Goal: Task Accomplishment & Management: Manage account settings

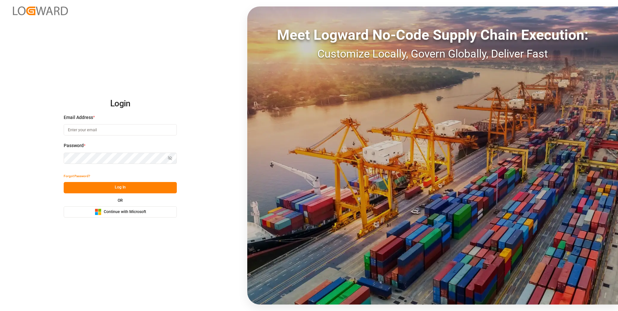
type input "[EMAIL_ADDRESS][DOMAIN_NAME]"
click at [133, 186] on button "Log In" at bounding box center [120, 187] width 113 height 11
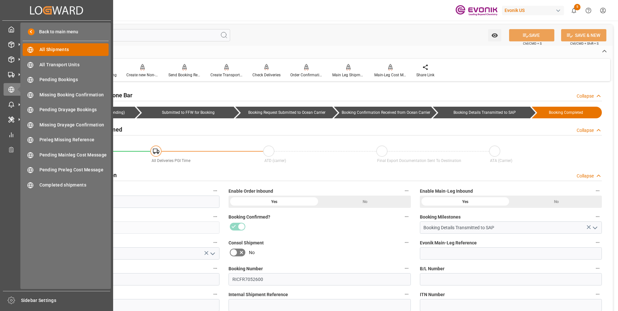
click at [56, 49] on span "All Shipments" at bounding box center [74, 49] width 70 height 7
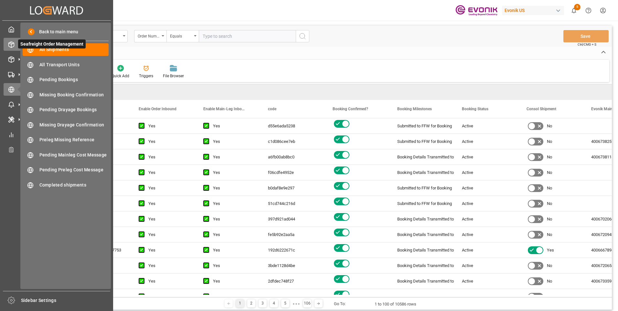
click at [11, 46] on icon at bounding box center [11, 44] width 6 height 6
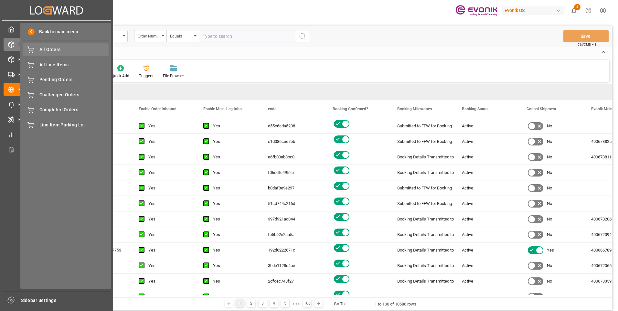
click at [40, 49] on span "All Orders" at bounding box center [74, 49] width 70 height 7
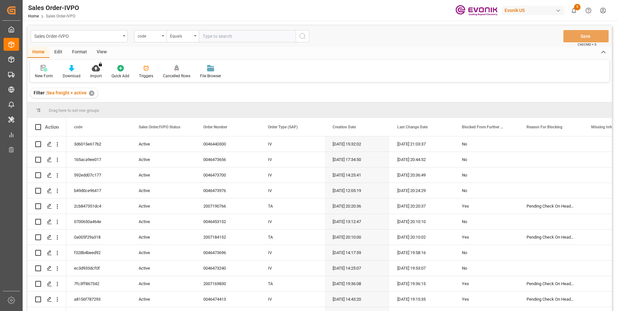
click at [212, 36] on input "text" at bounding box center [247, 36] width 97 height 12
click at [213, 37] on input "text" at bounding box center [247, 36] width 97 height 12
click at [223, 37] on input "text" at bounding box center [247, 36] width 97 height 12
paste input "0046468091"
type input "0046468091"
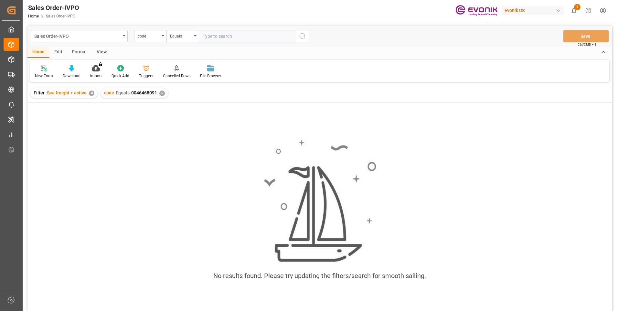
click at [214, 36] on input "text" at bounding box center [247, 36] width 97 height 12
paste input "5c7c8d938393"
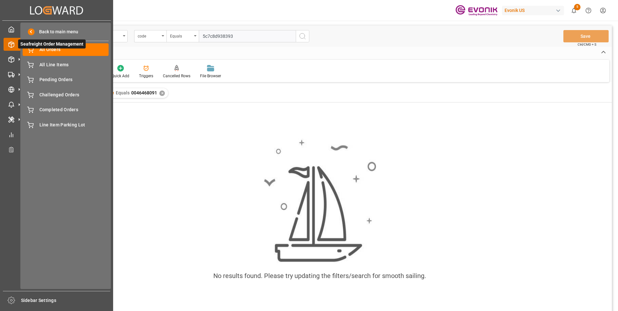
type input "5c7c8d938393"
click at [38, 48] on span "Seafreight Order Management" at bounding box center [52, 43] width 68 height 9
click at [9, 43] on polyline at bounding box center [11, 43] width 5 height 1
click at [30, 52] on icon at bounding box center [30, 50] width 6 height 6
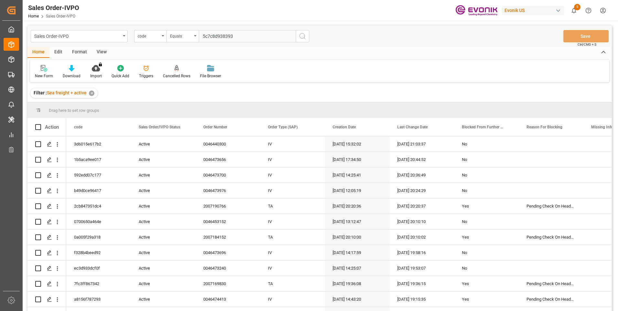
click at [223, 36] on input "5c7c8d938393" at bounding box center [247, 36] width 97 height 12
paste input "5c7c8d938393"
type input "5c7c8d938393"
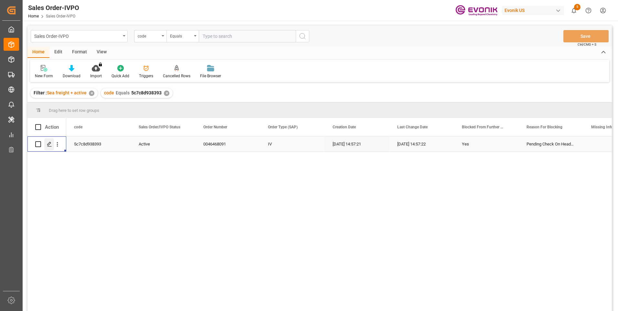
click at [49, 146] on icon "Press SPACE to select this row." at bounding box center [49, 144] width 5 height 5
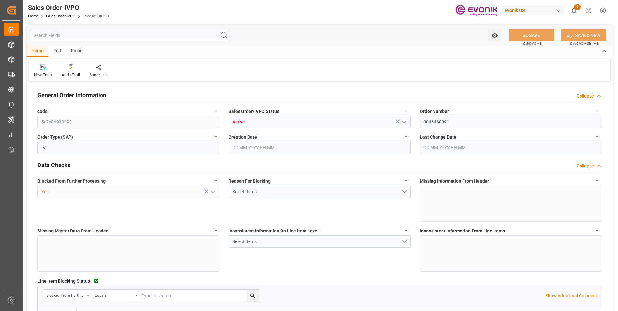
type input "BRSSZ"
type input "0"
type input "1"
type input "19340"
type input "[DATE] 14:57"
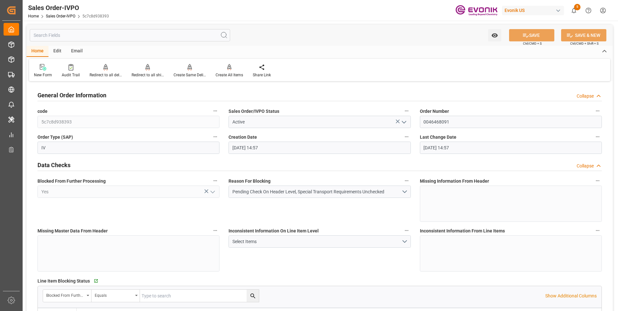
type input "[DATE] 14:57"
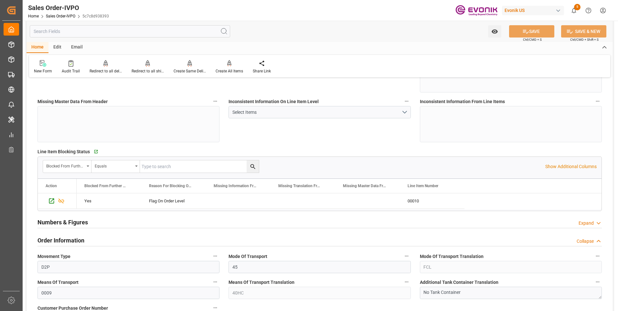
scroll to position [194, 0]
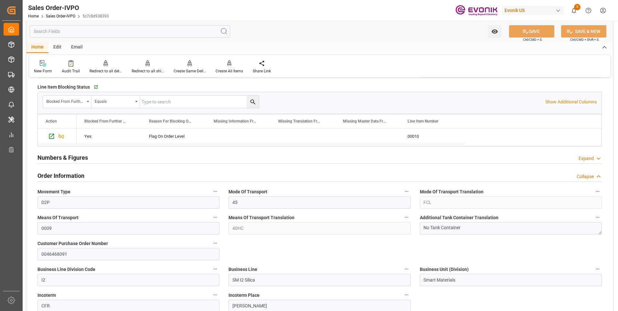
click at [228, 226] on div "Means Of Transport Translation 40HC" at bounding box center [319, 224] width 191 height 26
drag, startPoint x: 64, startPoint y: 205, endPoint x: 38, endPoint y: 202, distance: 26.4
click at [38, 202] on input "D2P" at bounding box center [129, 202] width 182 height 12
drag, startPoint x: 295, startPoint y: 201, endPoint x: 263, endPoint y: 217, distance: 35.4
click at [295, 201] on input "45" at bounding box center [320, 202] width 182 height 12
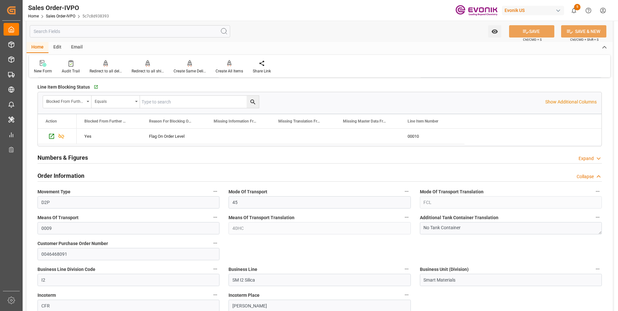
click at [225, 223] on div "Means Of Transport Translation 40HC" at bounding box center [319, 224] width 191 height 26
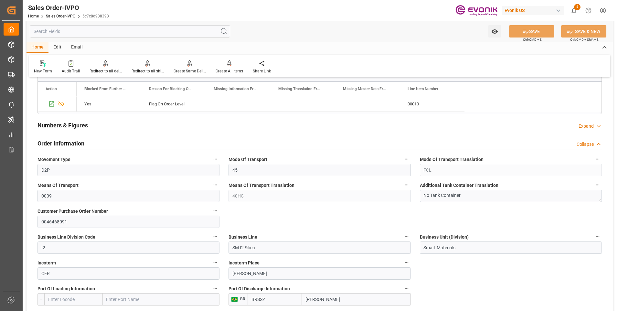
scroll to position [259, 0]
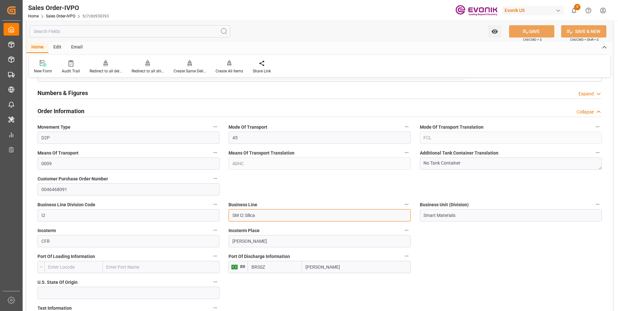
drag, startPoint x: 259, startPoint y: 216, endPoint x: 222, endPoint y: 212, distance: 37.1
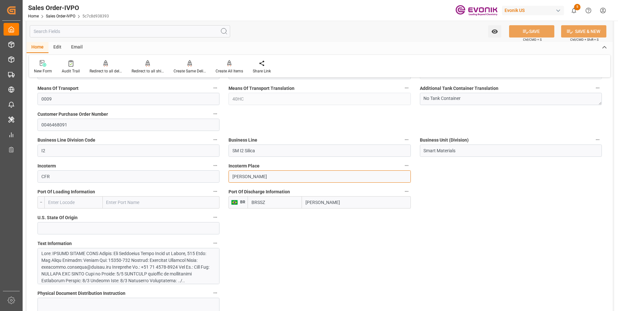
drag, startPoint x: 262, startPoint y: 180, endPoint x: 231, endPoint y: 178, distance: 31.5
click at [231, 178] on input "[PERSON_NAME]" at bounding box center [320, 176] width 182 height 12
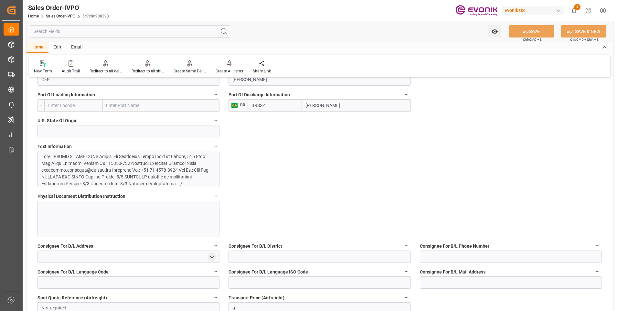
click at [151, 173] on div at bounding box center [125, 248] width 169 height 190
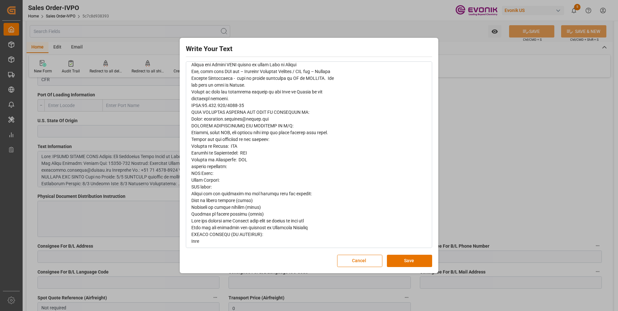
scroll to position [325, 0]
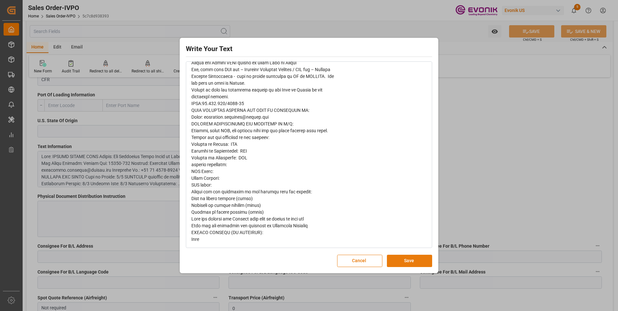
click at [405, 260] on button "Save" at bounding box center [409, 261] width 45 height 12
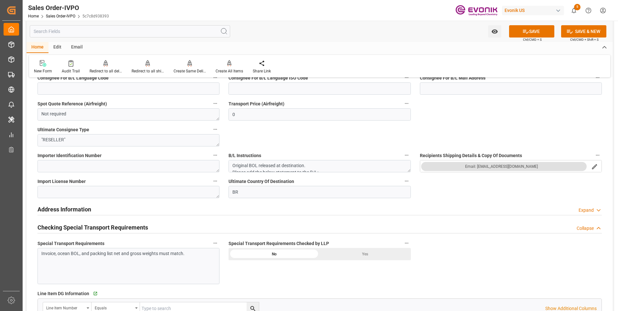
scroll to position [647, 0]
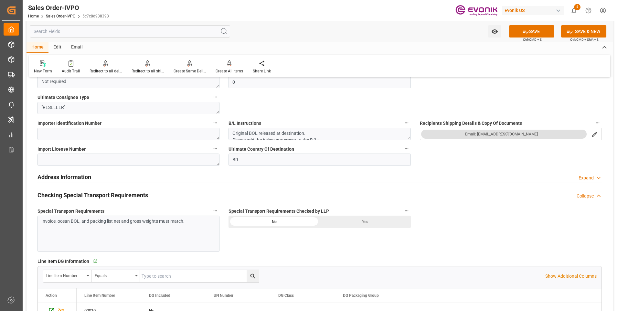
click at [192, 226] on div "Invoice, ocean BOL, and packing list net and gross weights must match." at bounding box center [129, 234] width 182 height 36
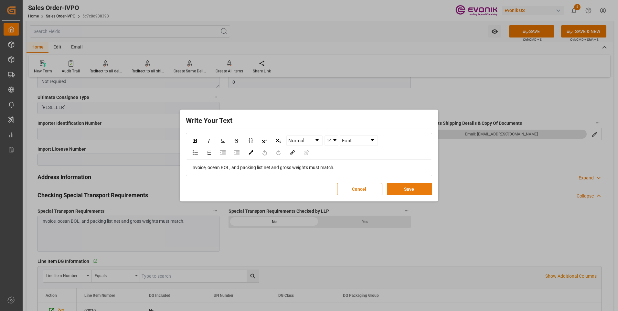
click at [426, 189] on button "Save" at bounding box center [409, 189] width 45 height 12
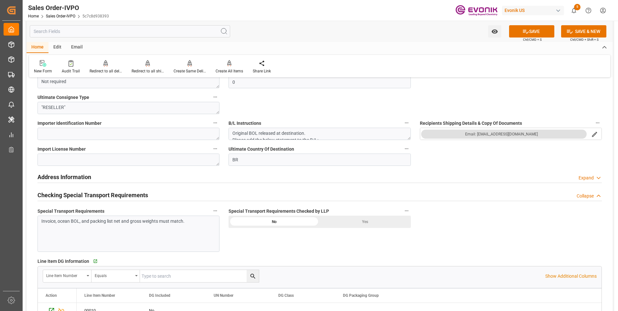
scroll to position [712, 0]
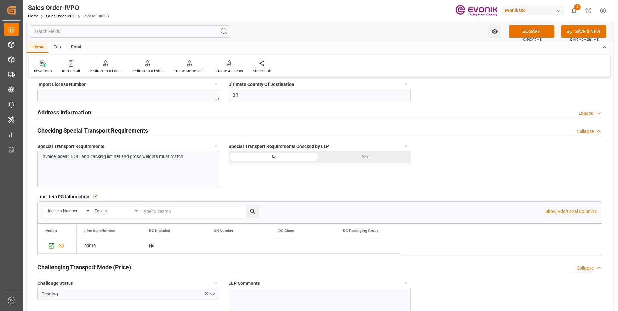
click at [353, 159] on div "Yes" at bounding box center [365, 157] width 91 height 12
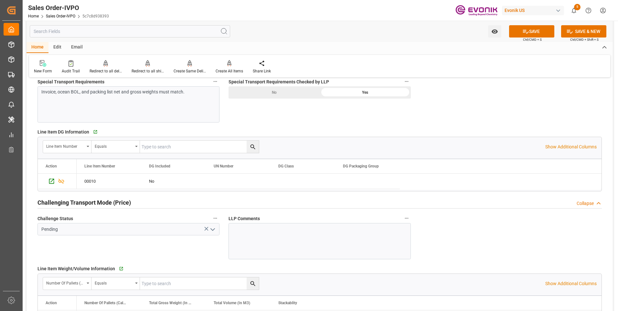
scroll to position [809, 0]
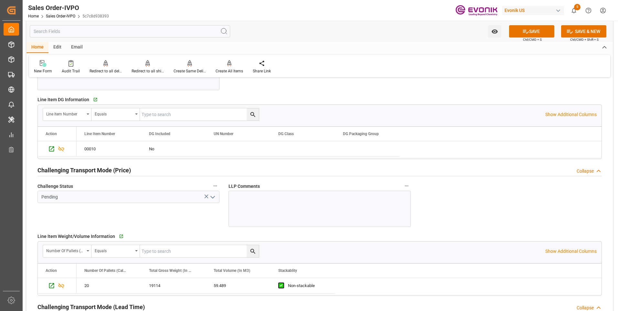
click at [213, 197] on icon "open menu" at bounding box center [213, 197] width 8 height 8
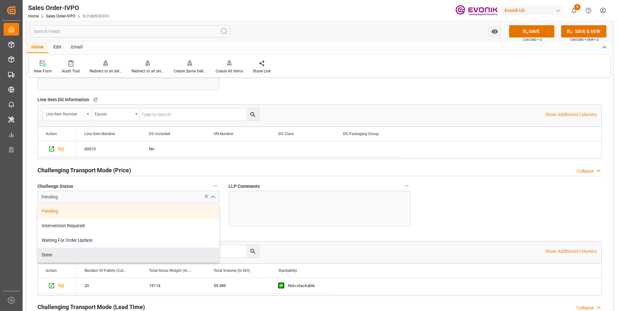
drag, startPoint x: 53, startPoint y: 257, endPoint x: 100, endPoint y: 243, distance: 49.3
click at [53, 257] on div "Done" at bounding box center [128, 255] width 181 height 15
type input "Done"
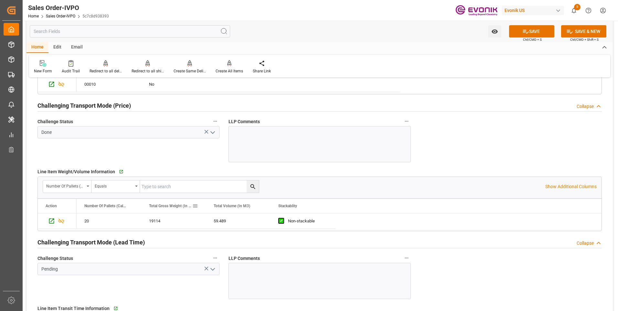
scroll to position [906, 0]
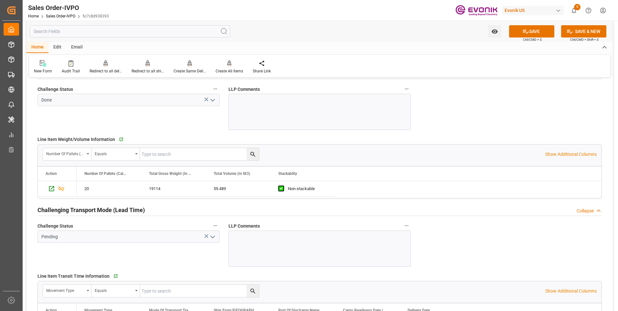
click at [214, 236] on icon "open menu" at bounding box center [213, 237] width 8 height 8
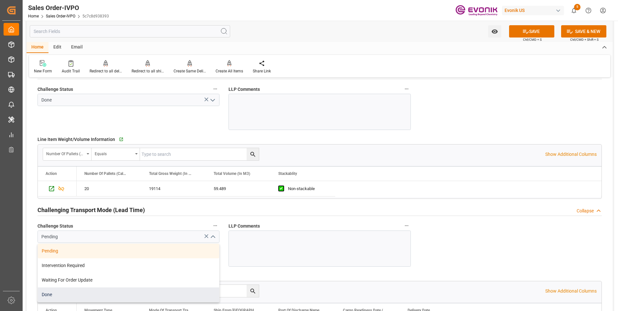
click at [80, 291] on div "Done" at bounding box center [128, 295] width 181 height 15
type input "Done"
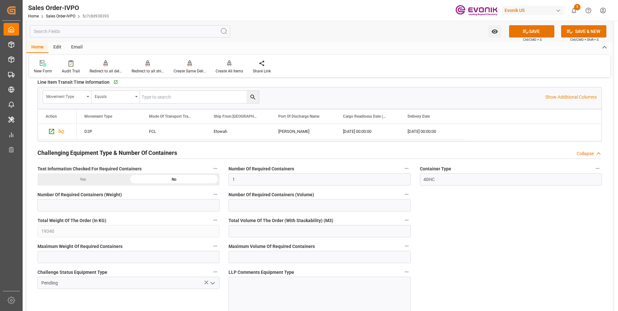
scroll to position [1164, 0]
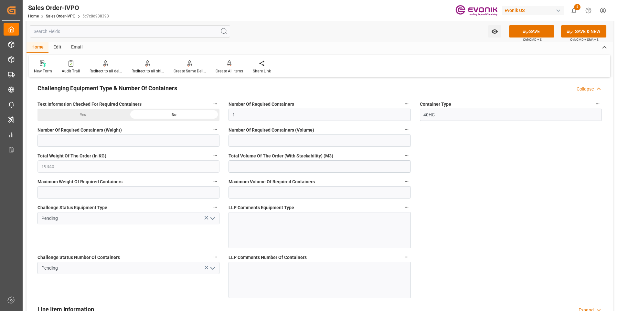
click at [213, 220] on icon "open menu" at bounding box center [213, 219] width 8 height 8
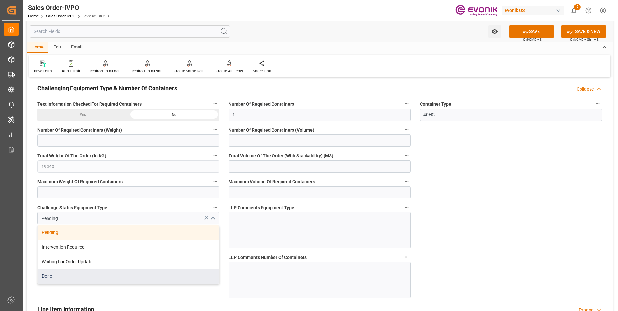
click at [79, 275] on div "Done" at bounding box center [128, 276] width 181 height 15
type input "Done"
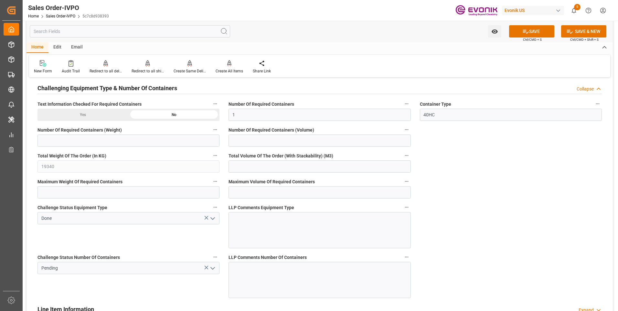
click at [212, 271] on icon "open menu" at bounding box center [213, 269] width 8 height 8
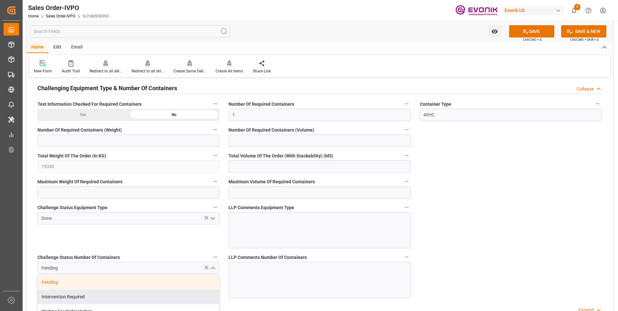
scroll to position [1229, 0]
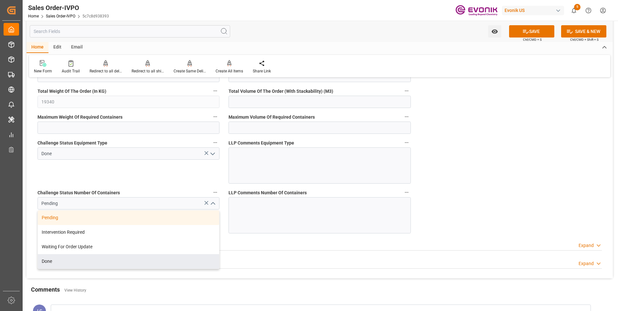
drag, startPoint x: 49, startPoint y: 262, endPoint x: 143, endPoint y: 255, distance: 94.4
click at [49, 261] on div "Done" at bounding box center [128, 261] width 181 height 15
type input "Done"
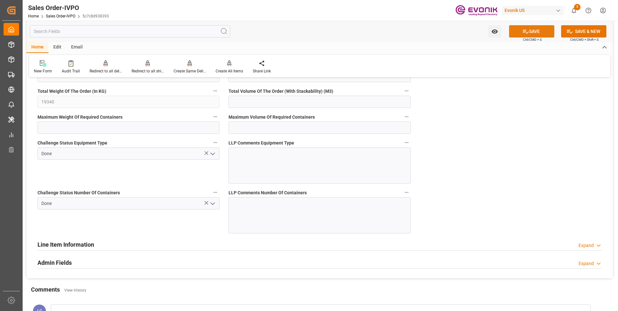
click at [518, 32] on button "SAVE" at bounding box center [531, 31] width 45 height 12
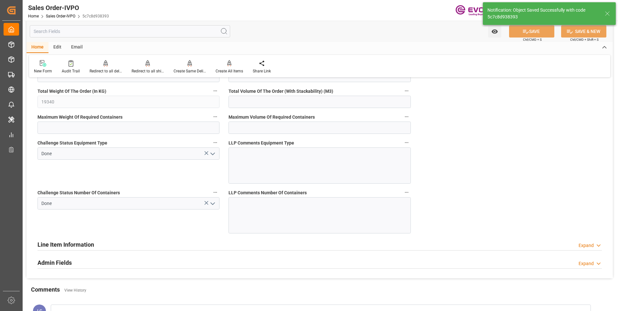
type input "No"
type input "2"
type input "118.978"
type input "19000"
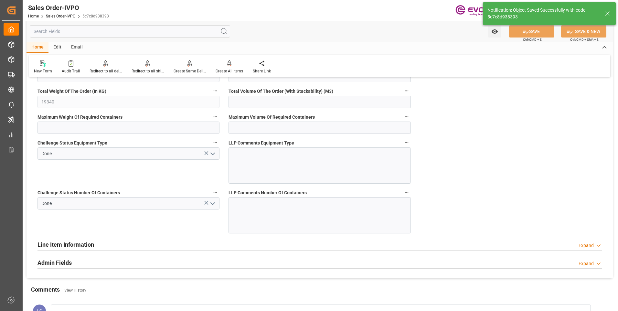
type input "60"
type input "[DATE] 03:07"
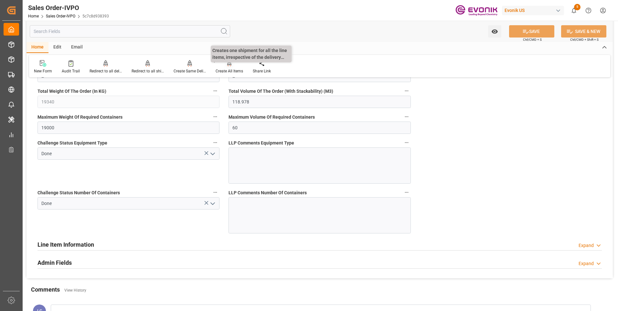
click at [234, 69] on div "Create All Items" at bounding box center [229, 71] width 27 height 6
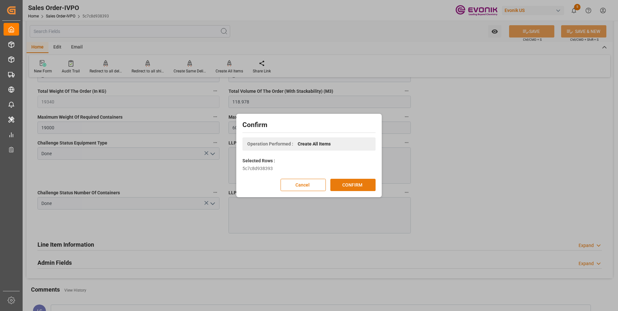
click at [362, 182] on button "CONFIRM" at bounding box center [353, 185] width 45 height 12
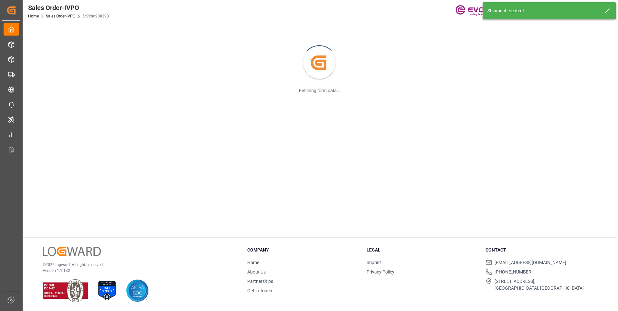
scroll to position [70, 0]
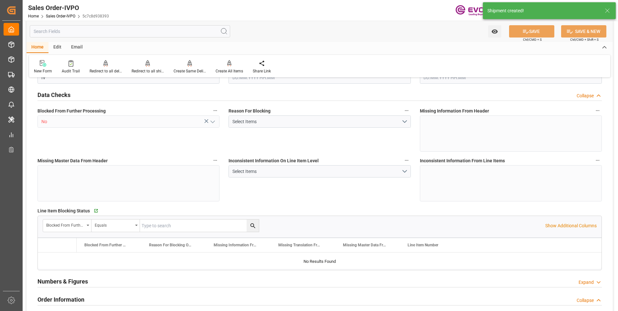
type input "BRSSZ"
type input "0"
type input "1"
type input "2"
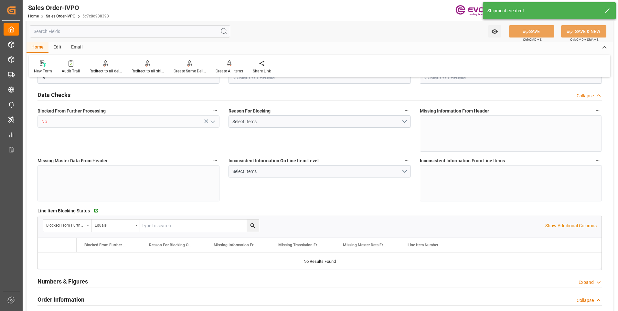
type input "19340"
type input "118.978"
type input "19000"
type input "60"
type input "[DATE] 14:57"
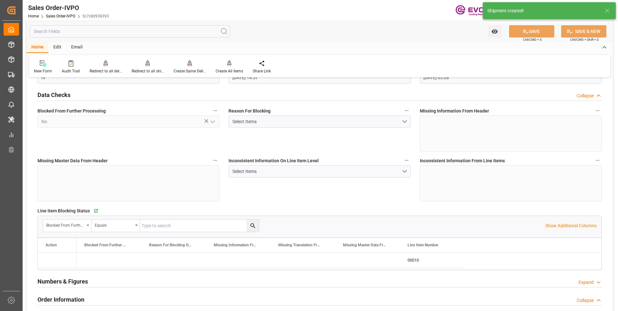
type input "[DATE] 03:08"
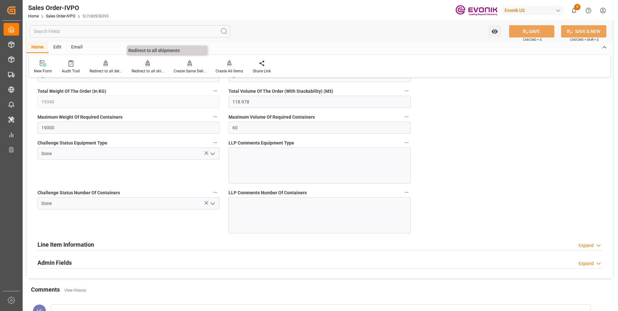
click at [139, 68] on div "Redirect to all shipments" at bounding box center [148, 71] width 32 height 6
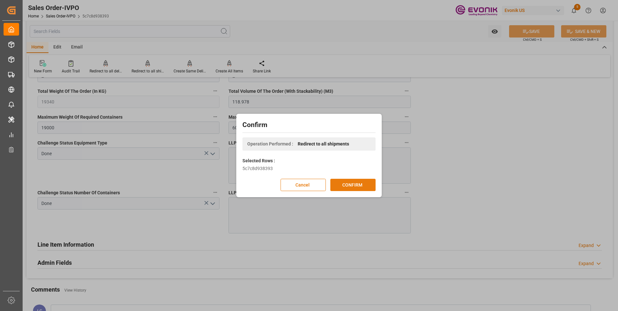
click at [350, 184] on button "CONFIRM" at bounding box center [353, 185] width 45 height 12
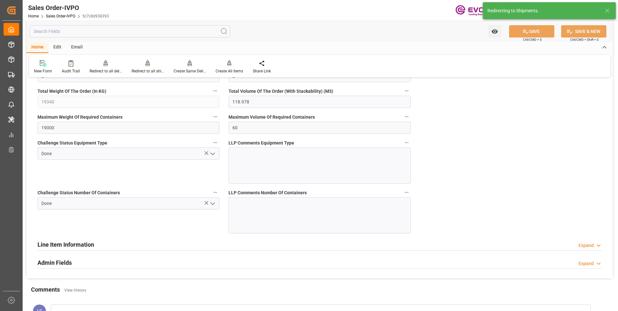
type input "[DATE] 14:57"
type input "[DATE] 03:08"
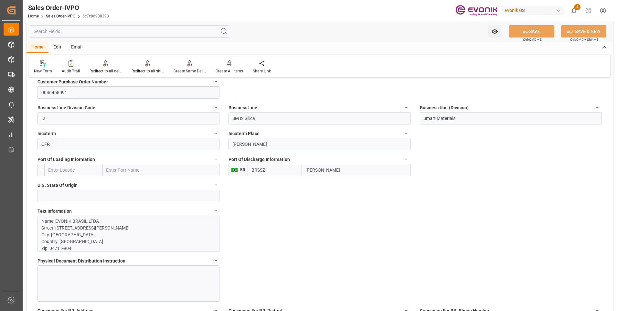
scroll to position [388, 0]
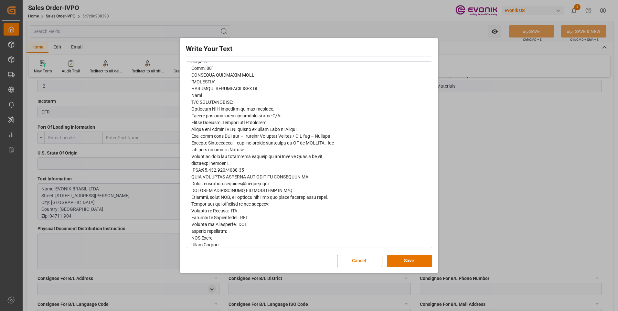
scroll to position [325, 0]
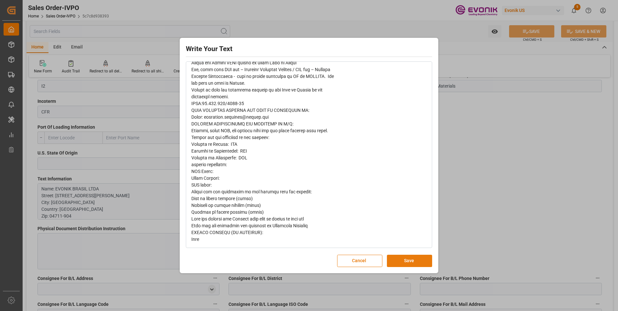
click at [407, 263] on button "Save" at bounding box center [409, 261] width 45 height 12
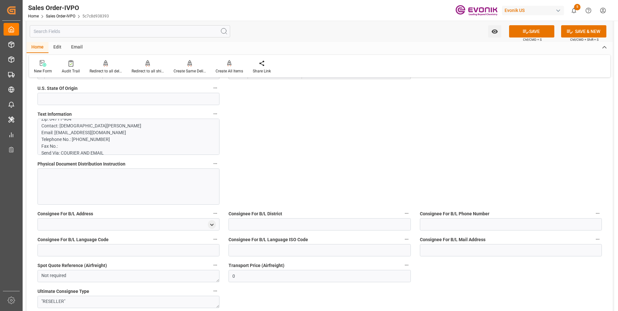
scroll to position [420, 0]
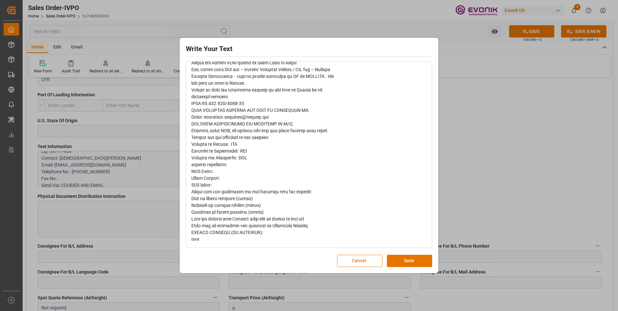
scroll to position [293, 0]
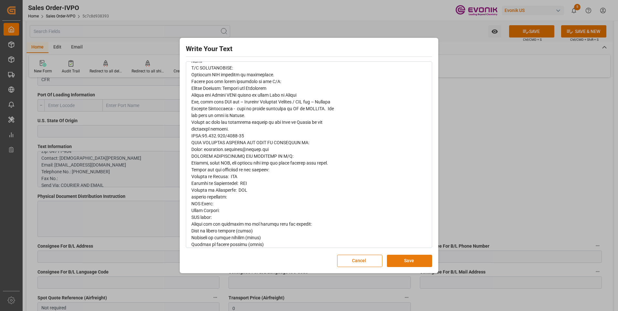
click at [423, 259] on button "Save" at bounding box center [409, 261] width 45 height 12
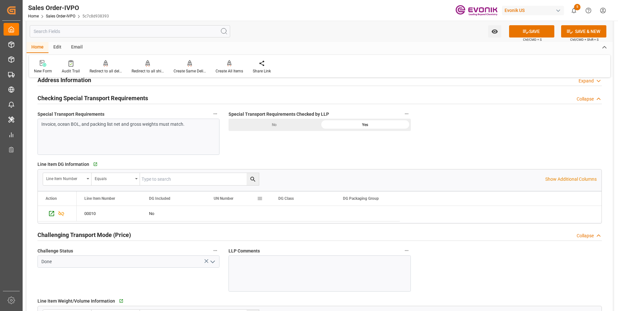
scroll to position [712, 0]
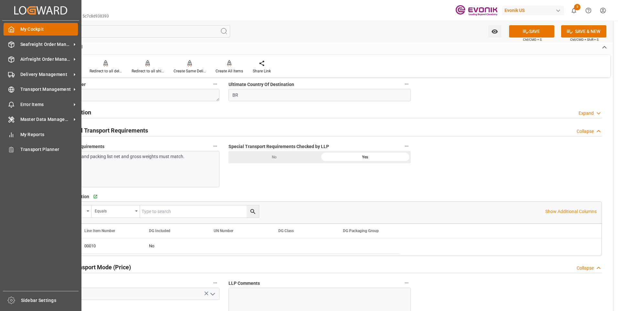
click at [16, 27] on div "My Cockpit My Cockpit" at bounding box center [41, 29] width 74 height 13
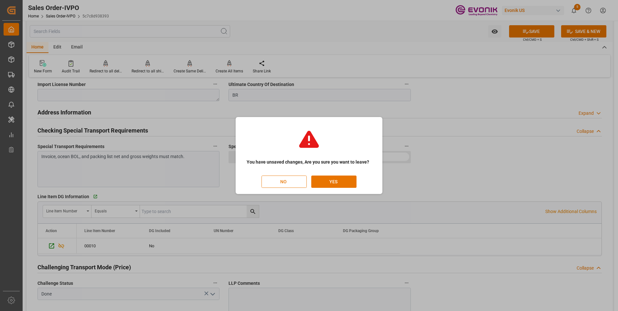
click at [285, 182] on button "NO" at bounding box center [284, 182] width 45 height 12
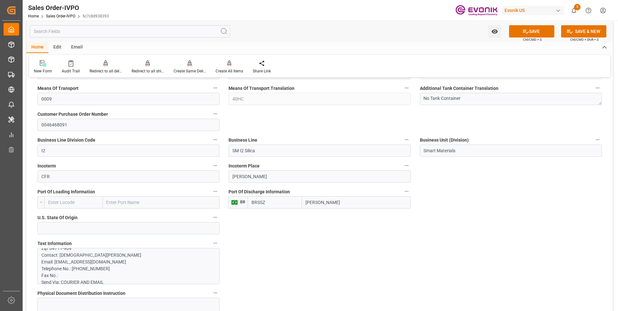
scroll to position [420, 0]
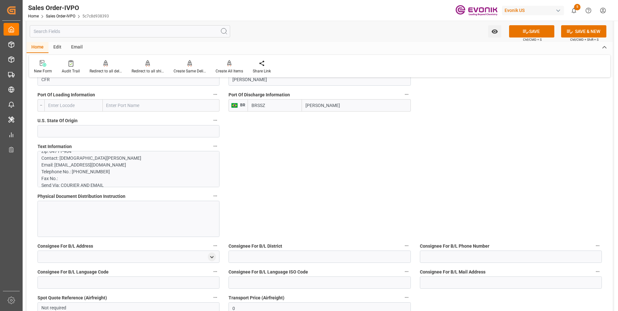
drag, startPoint x: 524, startPoint y: 34, endPoint x: 528, endPoint y: 50, distance: 16.6
click at [524, 34] on icon at bounding box center [526, 31] width 7 height 7
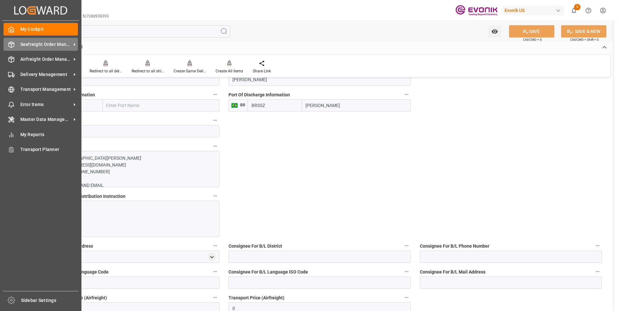
click at [17, 42] on div "Seafreight Order Management Seafreight Order Management" at bounding box center [41, 44] width 74 height 13
click at [16, 43] on div "Seafreight Order Management Seafreight Order Management" at bounding box center [41, 44] width 74 height 13
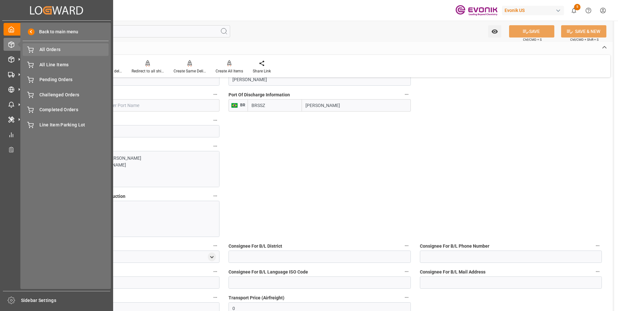
click at [49, 51] on span "All Orders" at bounding box center [74, 49] width 70 height 7
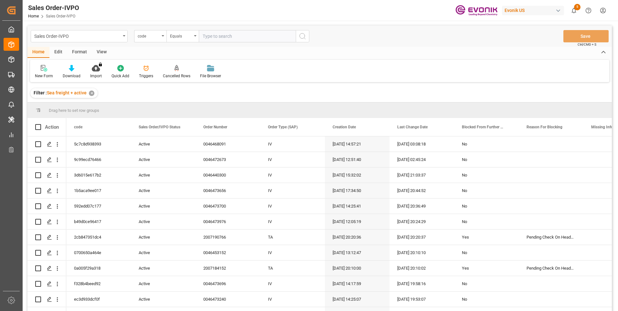
click at [245, 36] on input "text" at bounding box center [247, 36] width 97 height 12
paste input "67c0d4763122"
type input "67c0d4763122"
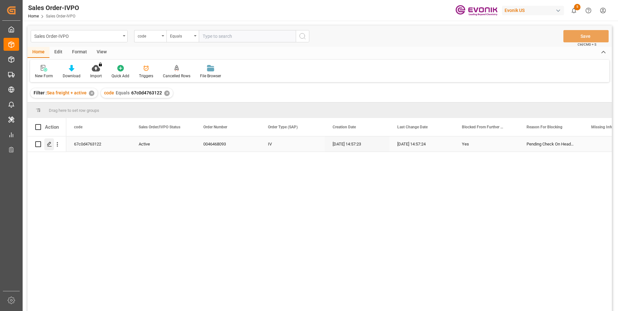
click at [49, 146] on polygon "Press SPACE to select this row." at bounding box center [49, 143] width 3 height 3
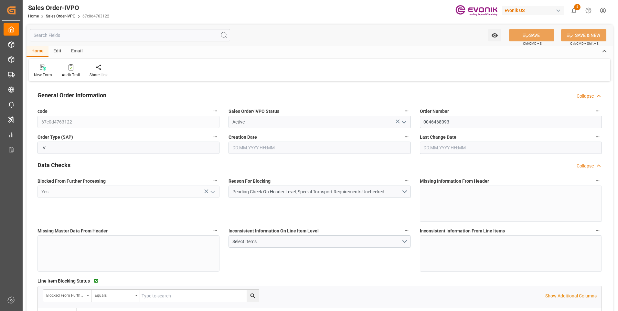
type input "BRSSZ"
type input "0"
type input "1"
type input "19340"
type input "[DATE] 14:57"
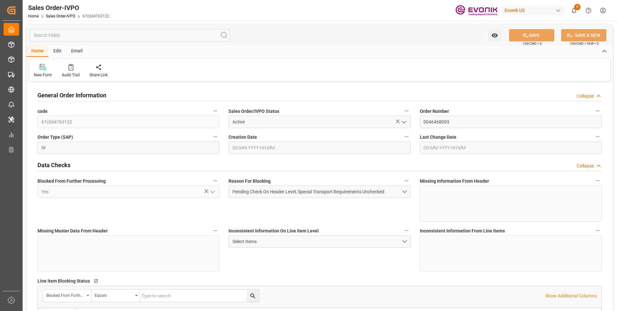
type input "[DATE] 14:57"
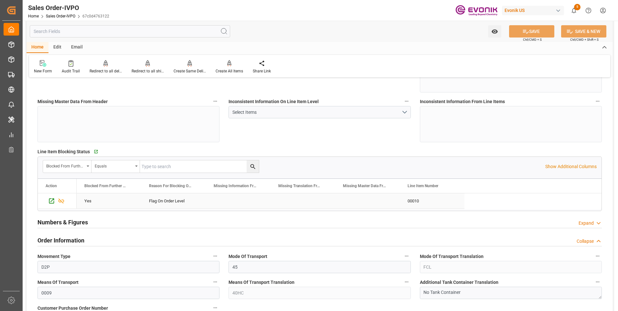
scroll to position [162, 0]
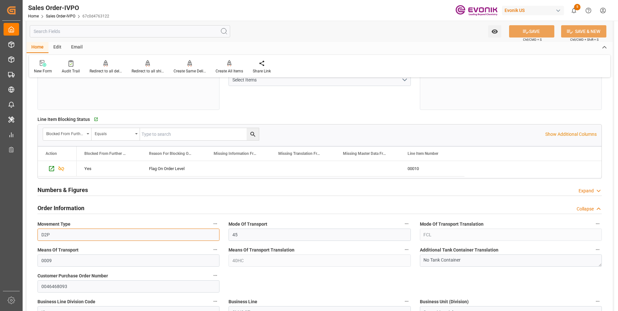
drag, startPoint x: 60, startPoint y: 234, endPoint x: 40, endPoint y: 234, distance: 20.4
click at [40, 234] on input "D2P" at bounding box center [129, 235] width 182 height 12
click at [93, 235] on input "D2P" at bounding box center [129, 235] width 182 height 12
drag, startPoint x: 66, startPoint y: 231, endPoint x: 39, endPoint y: 232, distance: 27.2
click at [39, 232] on input "D2P" at bounding box center [129, 235] width 182 height 12
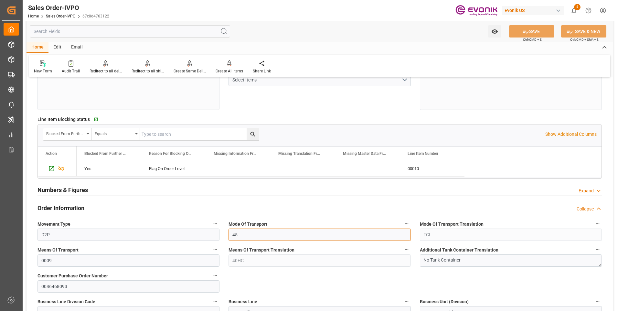
drag, startPoint x: 238, startPoint y: 234, endPoint x: 228, endPoint y: 234, distance: 9.7
click at [228, 234] on div "Mode Of Transport 45" at bounding box center [319, 230] width 191 height 26
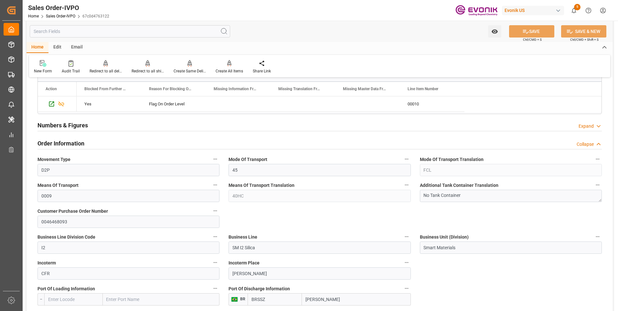
scroll to position [259, 0]
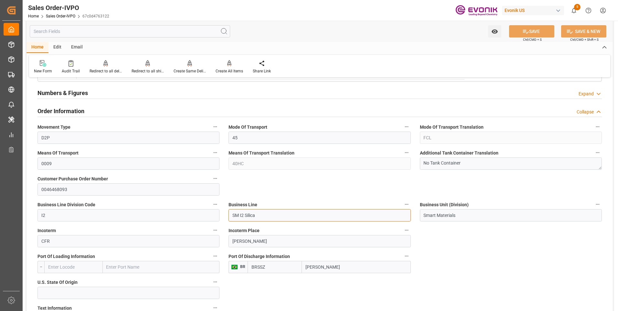
drag, startPoint x: 265, startPoint y: 212, endPoint x: 228, endPoint y: 215, distance: 37.3
click at [228, 215] on div "Business Line SM I2 Silica" at bounding box center [319, 211] width 191 height 26
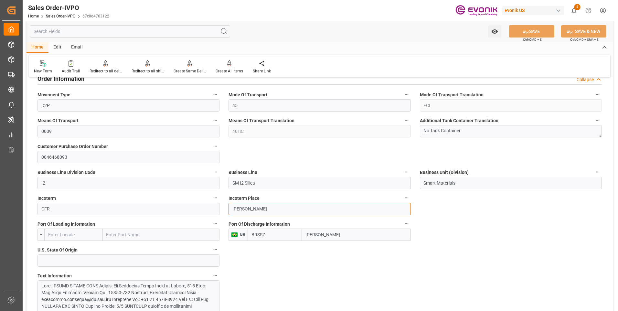
drag, startPoint x: 258, startPoint y: 209, endPoint x: 229, endPoint y: 205, distance: 29.0
click at [229, 205] on input "[PERSON_NAME]" at bounding box center [320, 209] width 182 height 12
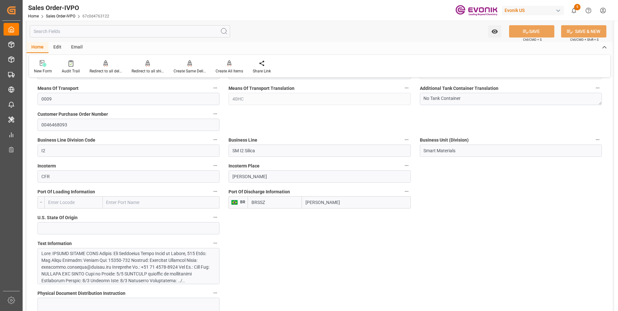
scroll to position [259, 0]
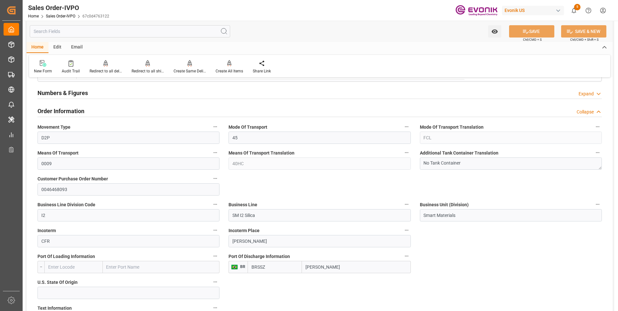
click at [227, 162] on div "Means Of Transport Translation 40HC" at bounding box center [319, 159] width 191 height 26
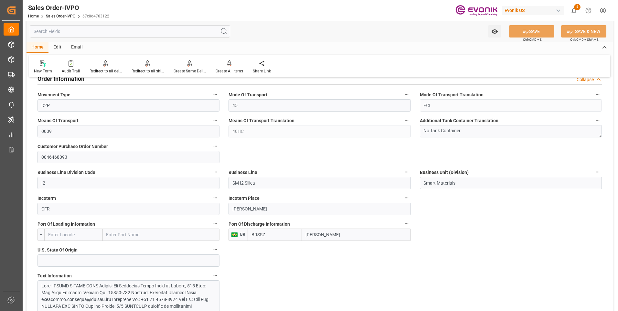
scroll to position [323, 0]
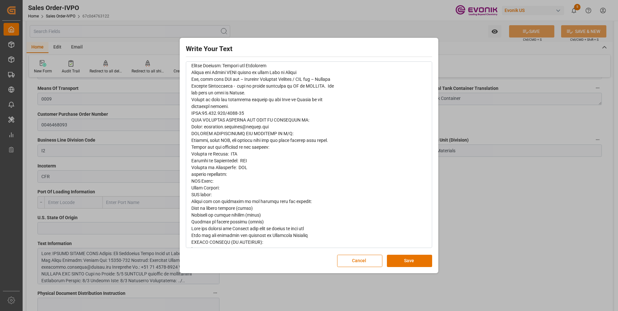
scroll to position [325, 0]
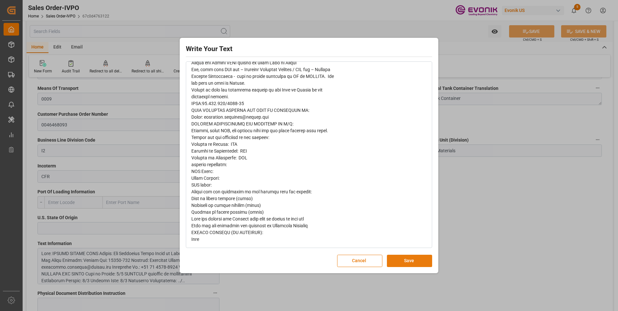
drag, startPoint x: 421, startPoint y: 260, endPoint x: 379, endPoint y: 273, distance: 43.3
click at [420, 260] on button "Save" at bounding box center [409, 261] width 45 height 12
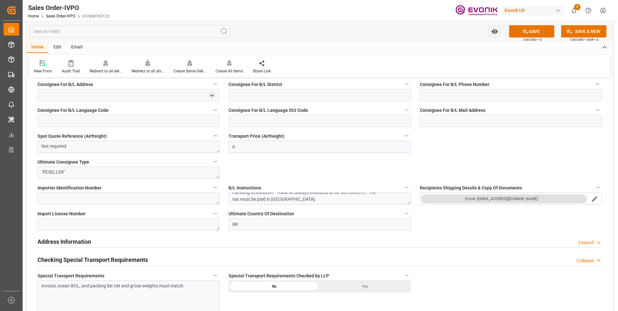
scroll to position [647, 0]
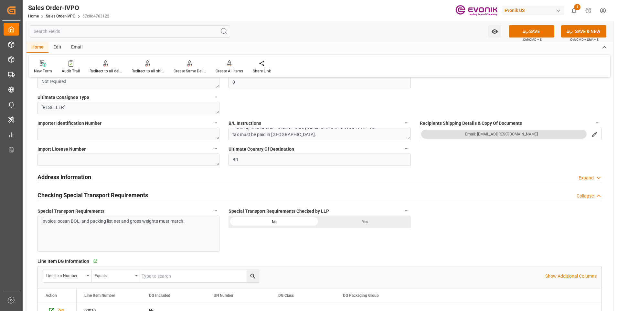
click at [201, 232] on div "Invoice, ocean BOL, and packing list net and gross weights must match." at bounding box center [129, 234] width 182 height 36
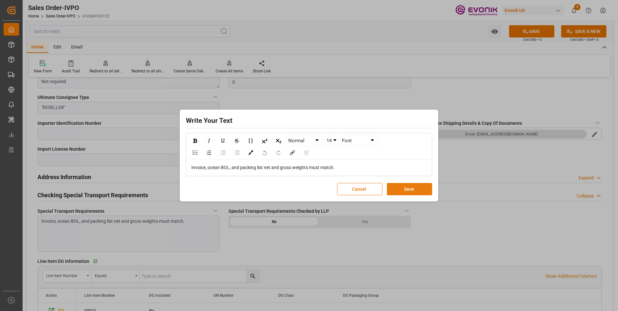
click at [423, 191] on button "Save" at bounding box center [409, 189] width 45 height 12
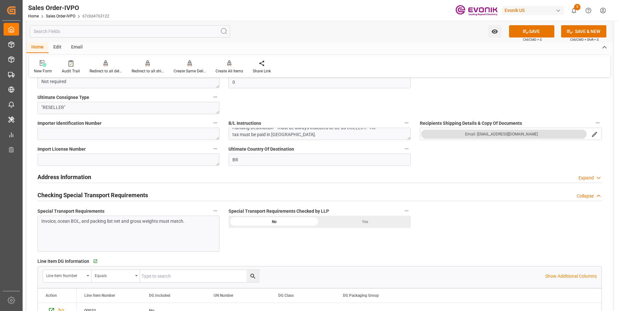
click at [377, 223] on div "Yes" at bounding box center [365, 222] width 91 height 12
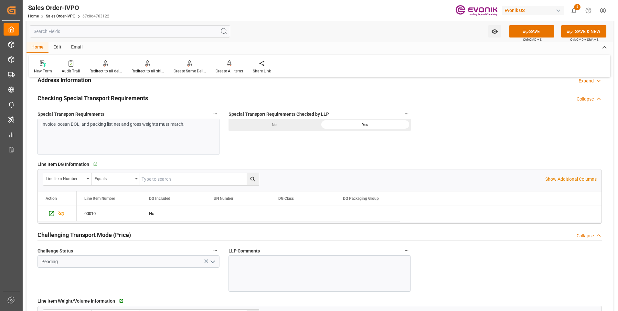
scroll to position [776, 0]
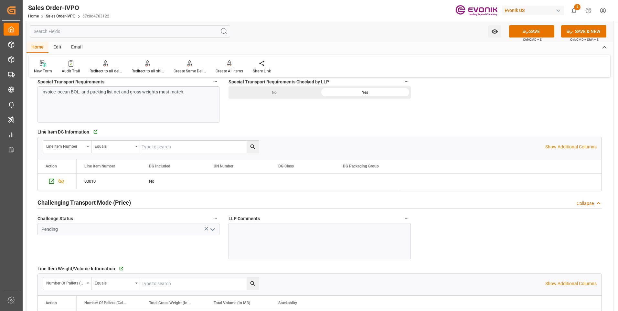
drag, startPoint x: 212, startPoint y: 231, endPoint x: 206, endPoint y: 237, distance: 9.4
click at [212, 231] on icon "open menu" at bounding box center [213, 230] width 8 height 8
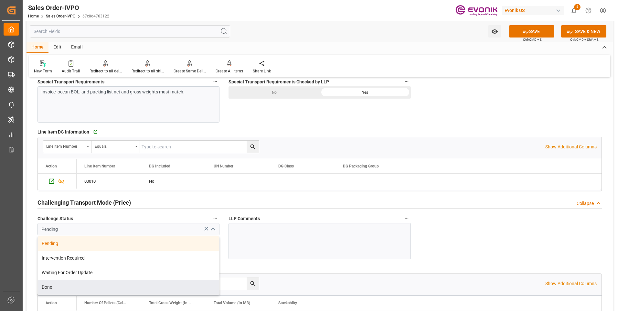
drag, startPoint x: 62, startPoint y: 291, endPoint x: 129, endPoint y: 274, distance: 69.3
click at [62, 291] on div "Done" at bounding box center [128, 287] width 181 height 15
type input "Done"
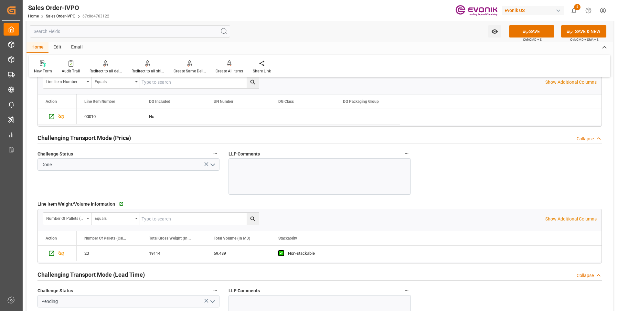
scroll to position [873, 0]
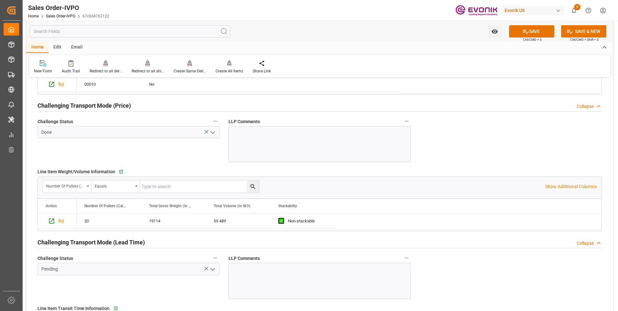
click at [214, 268] on icon "open menu" at bounding box center [213, 270] width 8 height 8
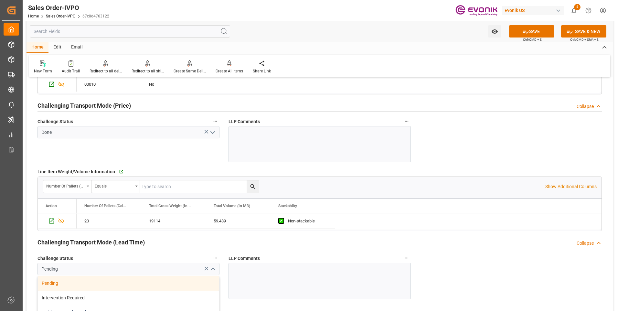
scroll to position [906, 0]
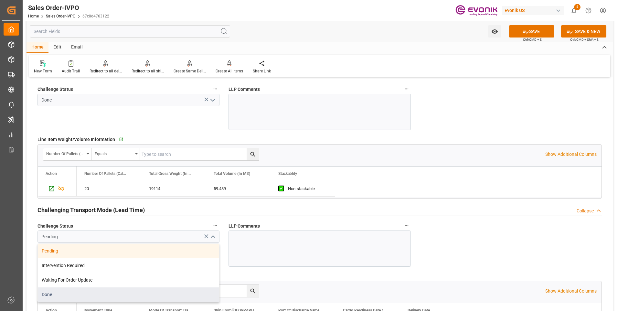
click at [66, 296] on div "Done" at bounding box center [128, 295] width 181 height 15
type input "Done"
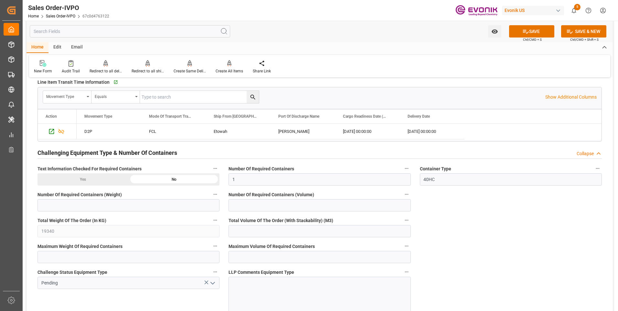
scroll to position [1132, 0]
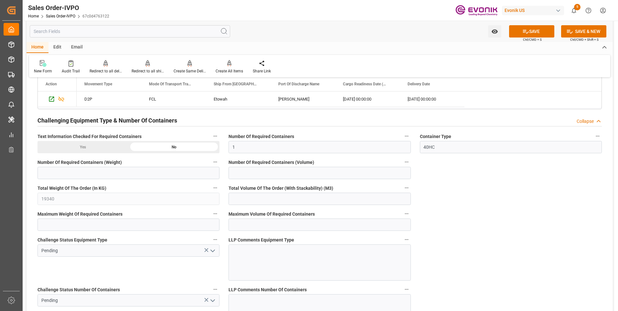
click at [212, 253] on icon "open menu" at bounding box center [213, 251] width 8 height 8
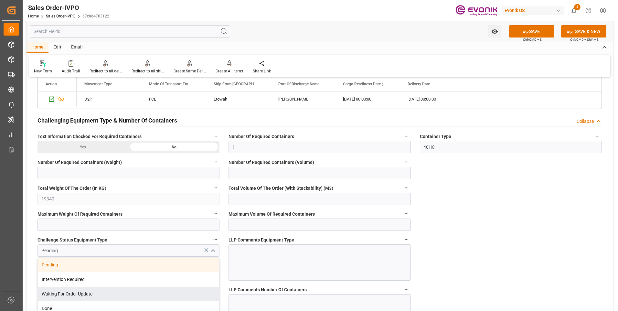
scroll to position [1197, 0]
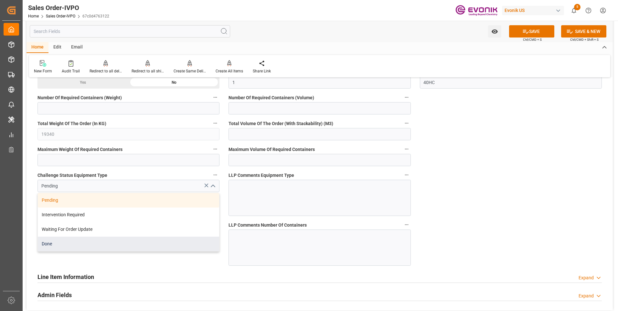
click at [65, 248] on div "Done" at bounding box center [128, 244] width 181 height 15
type input "Done"
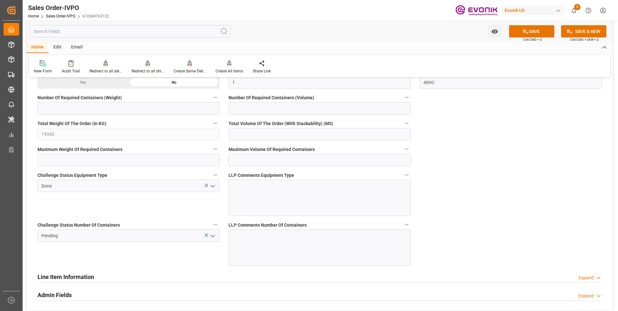
click at [212, 235] on icon "open menu" at bounding box center [213, 236] width 8 height 8
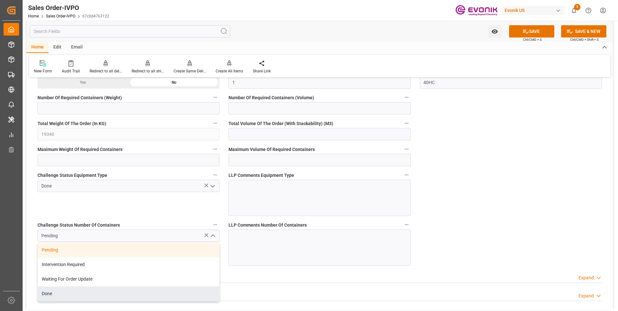
click at [71, 292] on div "Done" at bounding box center [128, 294] width 181 height 15
type input "Done"
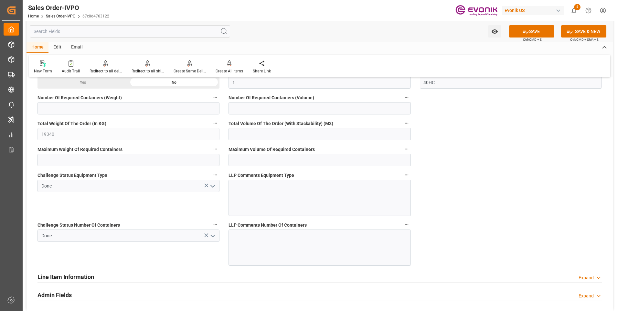
scroll to position [1294, 0]
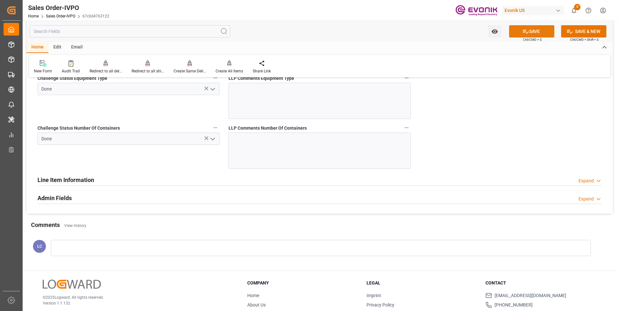
click at [543, 33] on button "SAVE" at bounding box center [531, 31] width 45 height 12
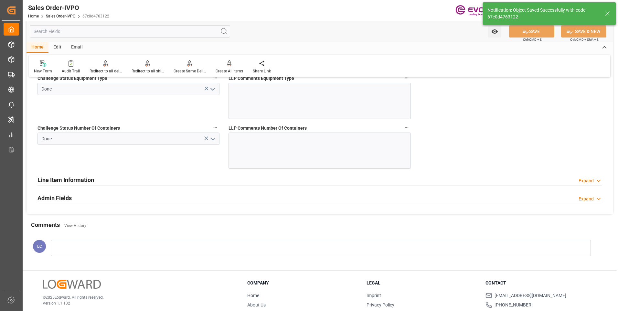
type input "No"
type input "2"
type input "118.978"
type input "19000"
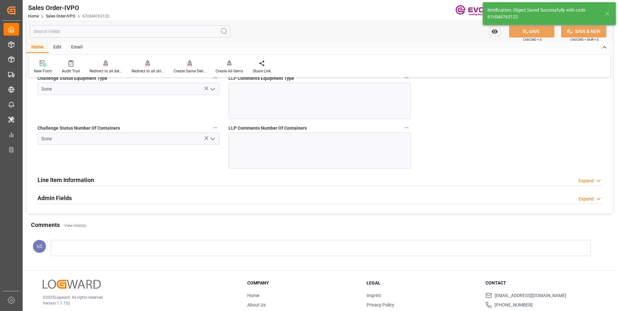
type input "60"
type input "[DATE] 03:29"
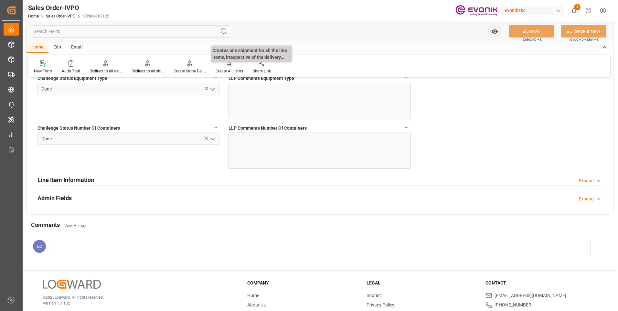
click at [227, 68] on div "Create All Items" at bounding box center [229, 67] width 37 height 14
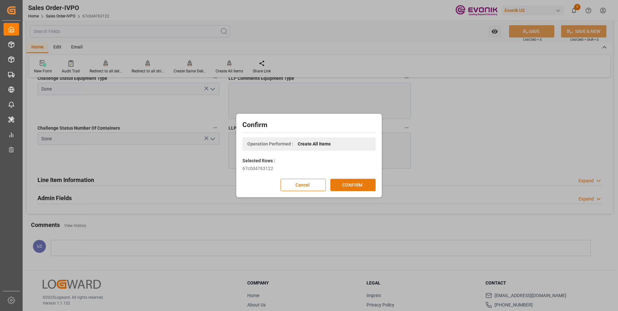
click at [351, 184] on button "CONFIRM" at bounding box center [353, 185] width 45 height 12
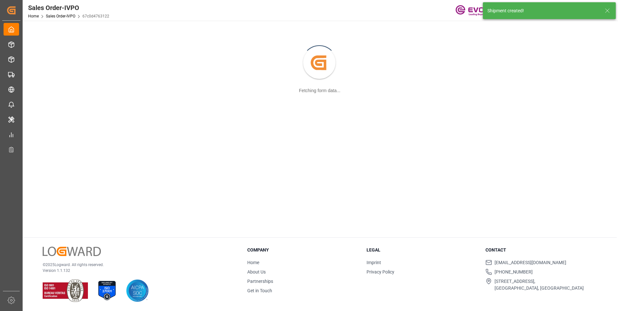
scroll to position [70, 0]
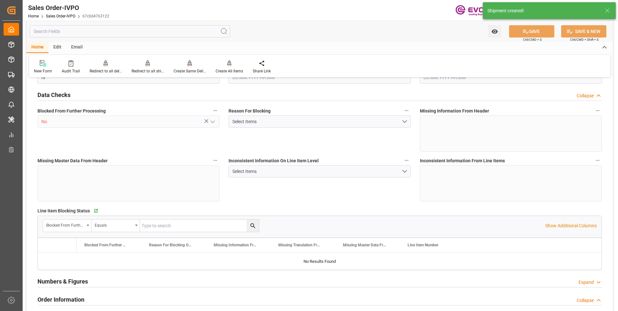
type input "BRSSZ"
type input "0"
type input "1"
type input "2"
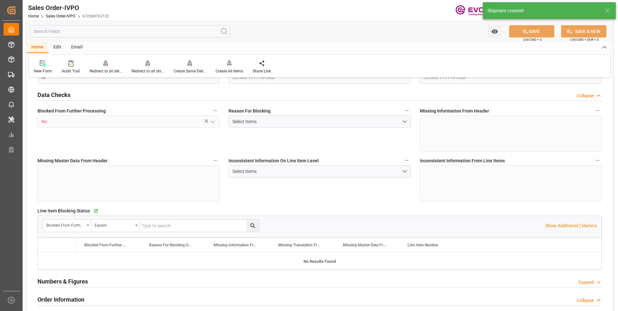
type input "19340"
type input "118.978"
type input "19000"
type input "60"
type input "[DATE] 14:57"
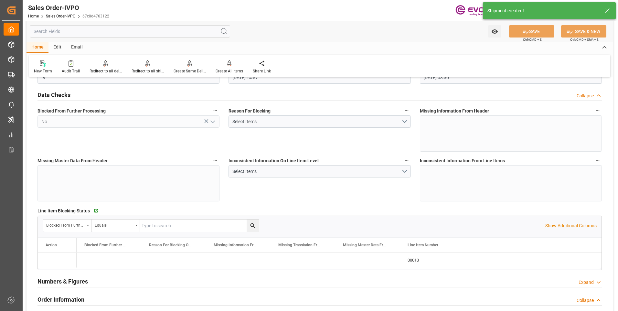
type input "[DATE] 03:30"
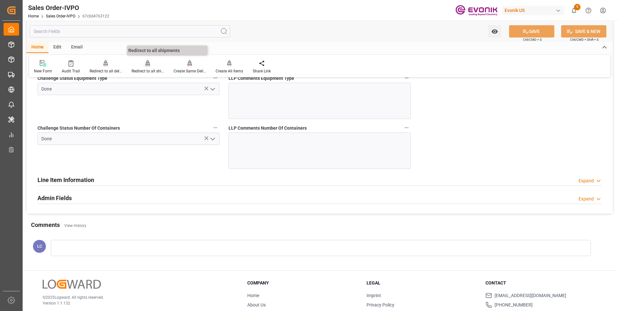
click at [146, 67] on icon at bounding box center [147, 66] width 3 height 1
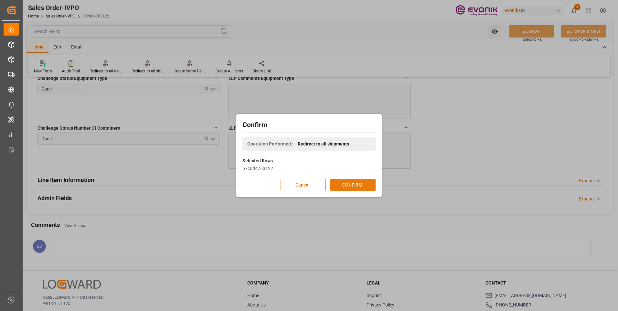
drag, startPoint x: 363, startPoint y: 186, endPoint x: 464, endPoint y: 159, distance: 104.4
click at [364, 186] on button "CONFIRM" at bounding box center [353, 185] width 45 height 12
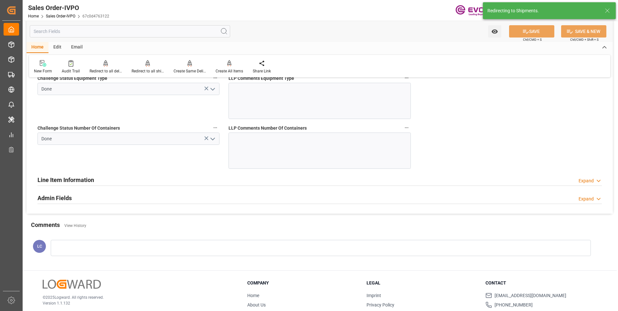
type input "[DATE] 14:57"
type input "[DATE] 03:30"
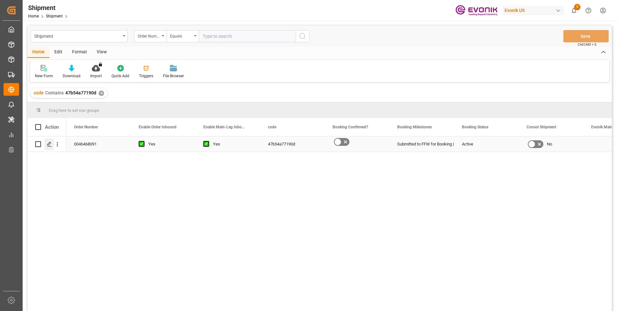
click at [49, 142] on icon "Press SPACE to select this row." at bounding box center [49, 144] width 5 height 5
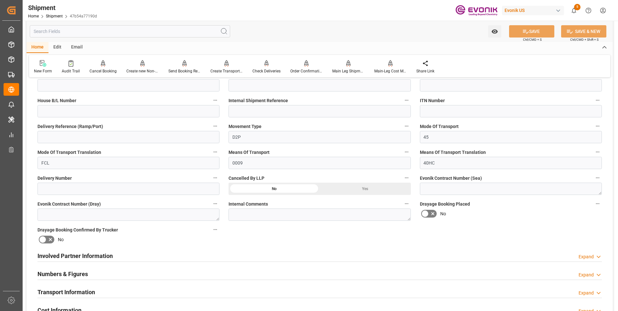
scroll to position [259, 0]
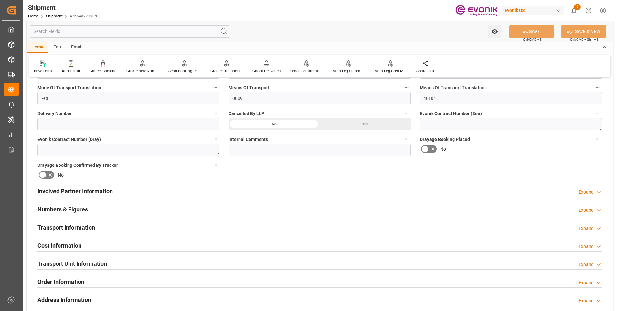
click at [80, 190] on h2 "Involved Partner Information" at bounding box center [75, 191] width 75 height 9
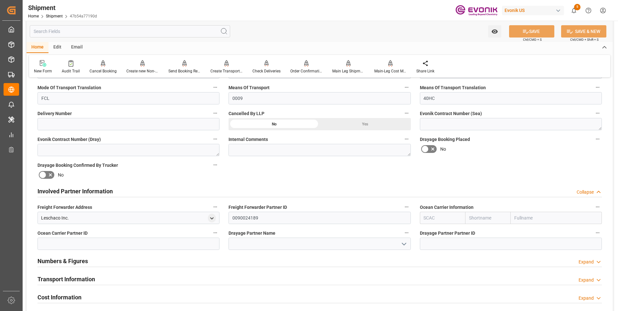
click at [484, 218] on input "text" at bounding box center [488, 218] width 46 height 12
type input "MSC"
click at [474, 247] on b "MSC" at bounding box center [475, 246] width 10 height 5
type input "MSCU"
type input "MSC"
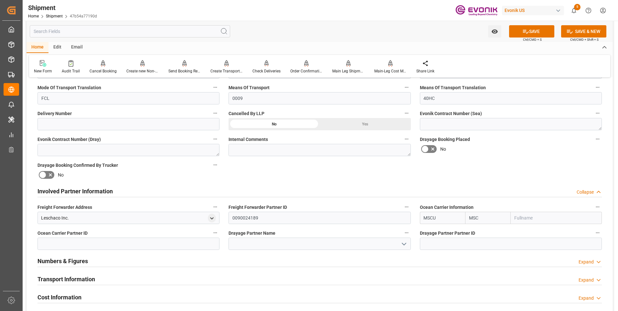
drag, startPoint x: 450, startPoint y: 218, endPoint x: 414, endPoint y: 221, distance: 36.0
click at [414, 221] on div "Booking Confirmation Milestone Bar Collapse Submitted to FFW for Booking (Pendi…" at bounding box center [320, 184] width 587 height 721
click at [547, 217] on input "text" at bounding box center [556, 218] width 91 height 12
click at [547, 30] on button "SAVE" at bounding box center [531, 31] width 45 height 12
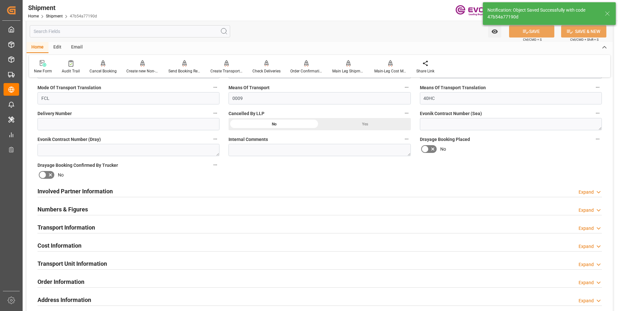
type input "0090038163"
click at [91, 191] on h2 "Involved Partner Information" at bounding box center [75, 191] width 75 height 9
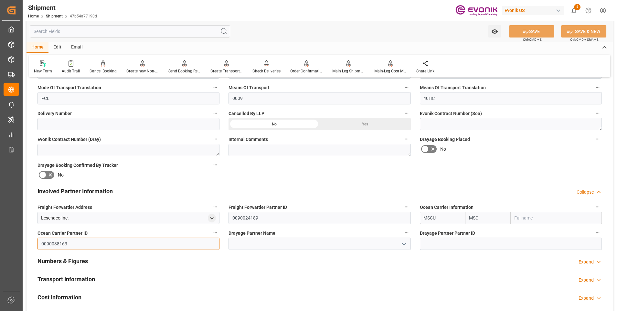
drag, startPoint x: 89, startPoint y: 245, endPoint x: 34, endPoint y: 240, distance: 55.5
click at [34, 240] on div "Ocean Carrier Partner ID 0090038163" at bounding box center [128, 239] width 191 height 26
click at [452, 240] on input at bounding box center [511, 244] width 182 height 12
paste input "0090038163"
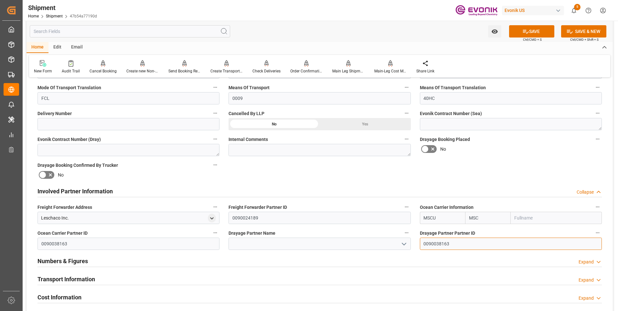
paste input "0090038163"
click at [461, 242] on input "00900381630090038163" at bounding box center [511, 244] width 182 height 12
click at [461, 243] on input "00900381630090038163" at bounding box center [511, 244] width 182 height 12
paste input
type input "0090038163"
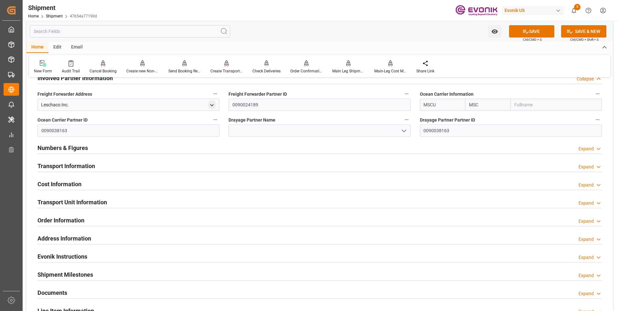
scroll to position [307, 0]
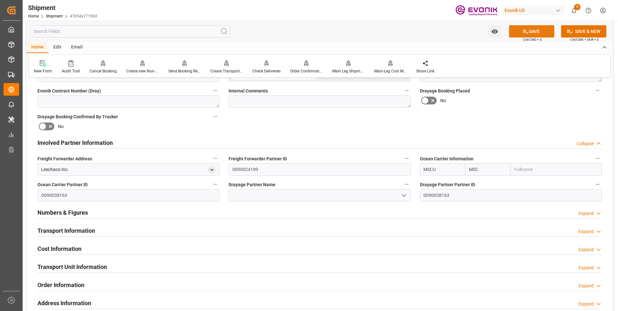
click at [530, 32] on button "SAVE" at bounding box center [531, 31] width 45 height 12
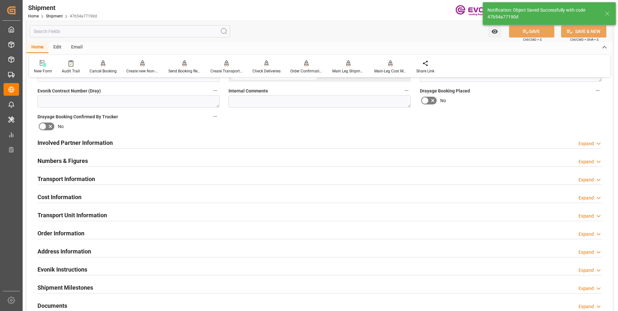
type input "Mediterranean Shipping Company I"
click at [136, 142] on div "Involved Partner Information Expand" at bounding box center [320, 142] width 565 height 12
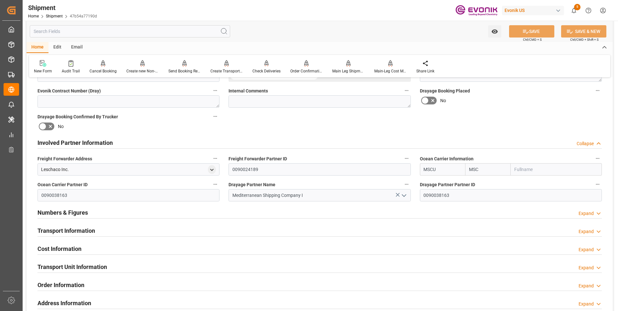
click at [85, 232] on h2 "Transport Information" at bounding box center [67, 230] width 58 height 9
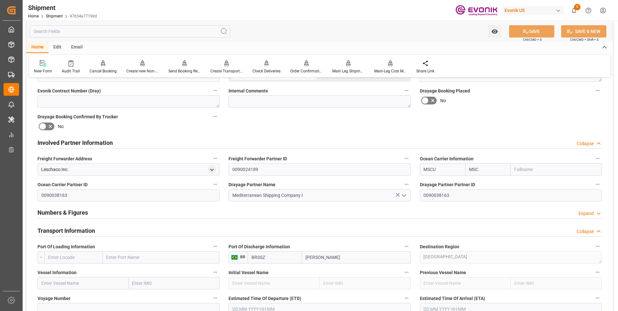
click at [78, 257] on input "text" at bounding box center [73, 257] width 59 height 12
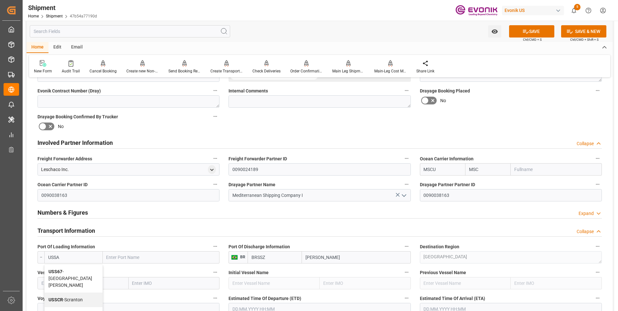
type input "USSAV"
click at [72, 274] on span "USSAV - Savannah" at bounding box center [67, 271] width 36 height 5
type input "Savannah"
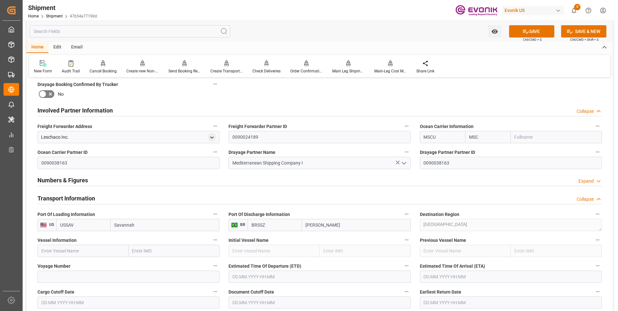
type input "USSAV"
click at [87, 252] on input "text" at bounding box center [83, 251] width 91 height 12
paste input "CATHERINE C"
type input "CATHERINE C"
click at [67, 266] on b "CATHERINE C" at bounding box center [59, 265] width 35 height 5
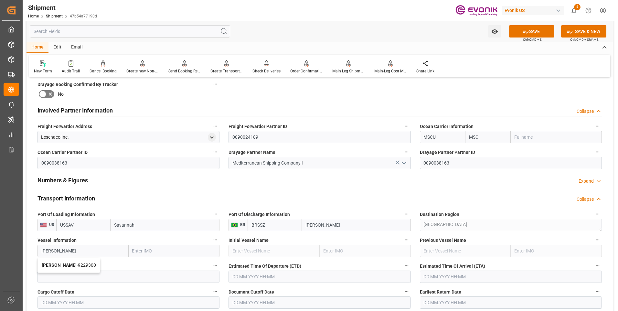
type input "9229300"
type input "CATHERINE C"
click at [119, 276] on input at bounding box center [129, 277] width 182 height 12
paste input "UA543A"
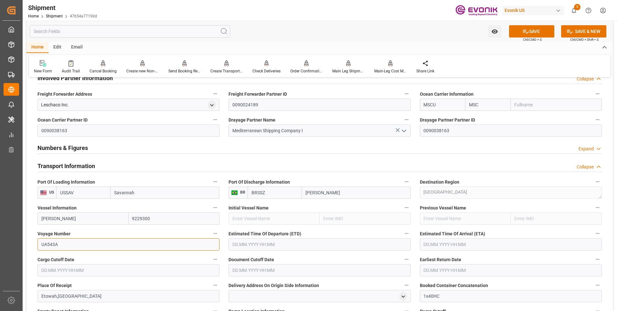
type input "UA543A"
click at [286, 246] on input "text" at bounding box center [320, 244] width 182 height 12
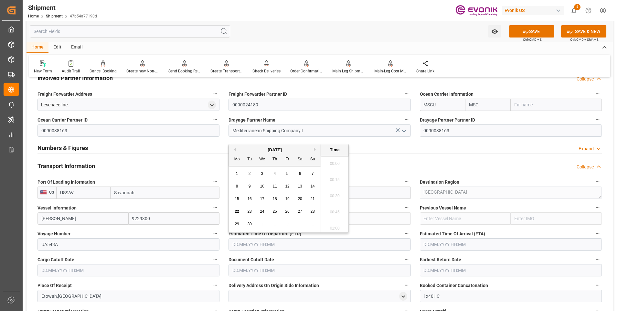
scroll to position [1458, 0]
click at [315, 150] on button "Next Month" at bounding box center [316, 149] width 4 height 4
click at [275, 187] on span "6" at bounding box center [275, 186] width 2 height 5
type input "06.11.2025 00:00"
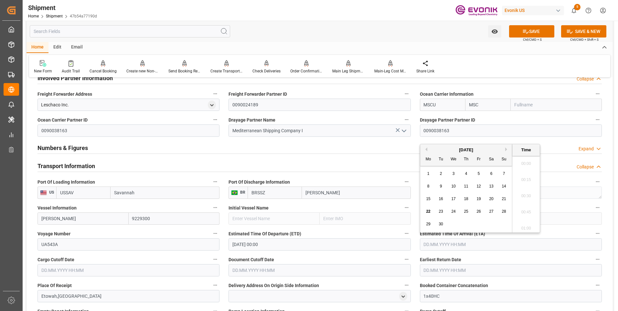
click at [451, 242] on input "text" at bounding box center [511, 244] width 182 height 12
click at [506, 147] on button "Next Month" at bounding box center [508, 149] width 4 height 4
click at [440, 224] on span "25" at bounding box center [441, 224] width 4 height 5
type input "25.11.2025 00:00"
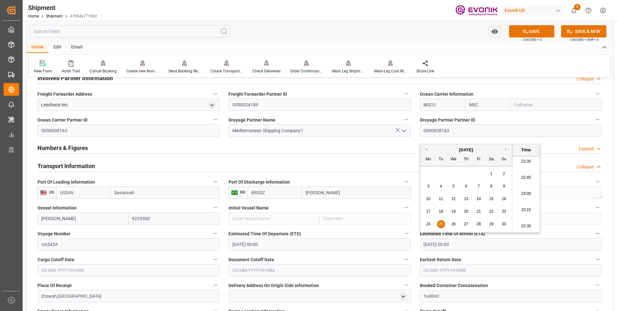
click at [67, 270] on input "text" at bounding box center [129, 270] width 182 height 12
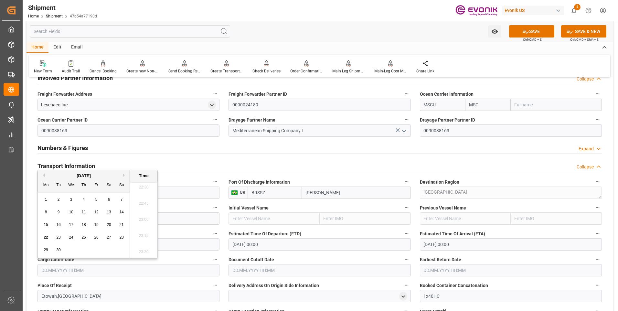
drag, startPoint x: 122, startPoint y: 175, endPoint x: 117, endPoint y: 184, distance: 10.0
click at [122, 175] on div "September 2025" at bounding box center [84, 176] width 92 height 6
click at [125, 176] on button "Next Month" at bounding box center [125, 175] width 4 height 4
drag, startPoint x: 71, startPoint y: 223, endPoint x: 224, endPoint y: 253, distance: 156.7
click at [71, 223] on span "15" at bounding box center [71, 225] width 4 height 5
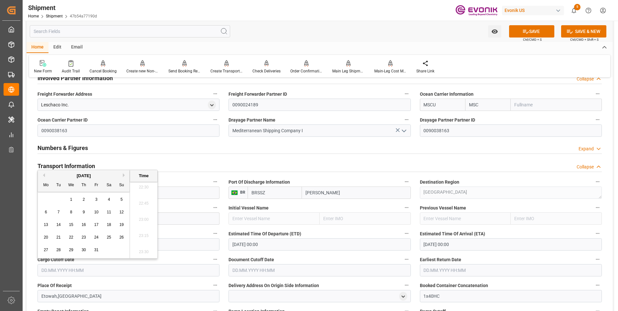
type input "15.10.2025 00:00"
click at [262, 271] on input "text" at bounding box center [320, 270] width 182 height 12
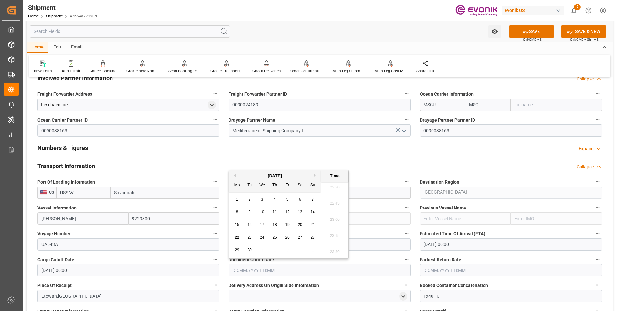
click at [315, 175] on button "Next Month" at bounding box center [316, 175] width 4 height 4
click at [265, 224] on div "15" at bounding box center [262, 225] width 8 height 8
type input "15.10.2025 00:00"
click at [436, 269] on input "text" at bounding box center [511, 270] width 182 height 12
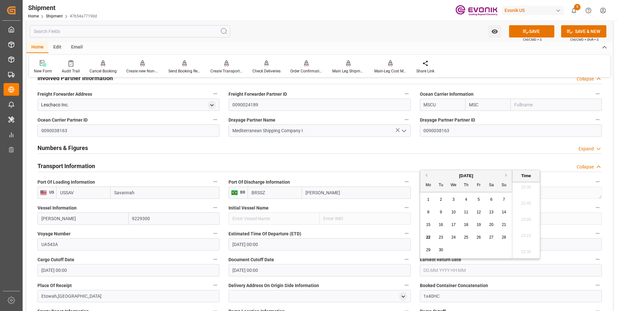
drag, startPoint x: 507, startPoint y: 175, endPoint x: 502, endPoint y: 189, distance: 15.0
click at [507, 175] on button "Next Month" at bounding box center [508, 175] width 4 height 4
click at [452, 226] on span "15" at bounding box center [454, 225] width 4 height 5
type input "15.10.2025 00:00"
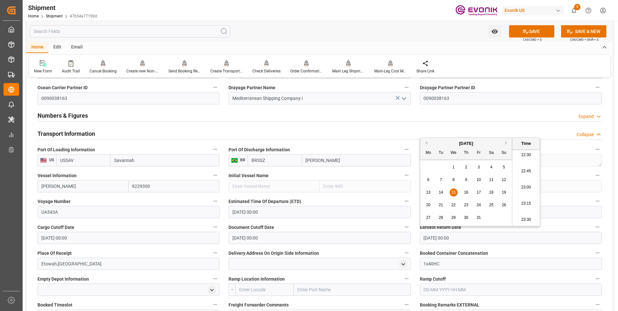
click at [332, 226] on label "Document Cutoff Date" at bounding box center [320, 227] width 182 height 9
click at [403, 226] on button "Document Cutoff Date" at bounding box center [407, 227] width 8 height 8
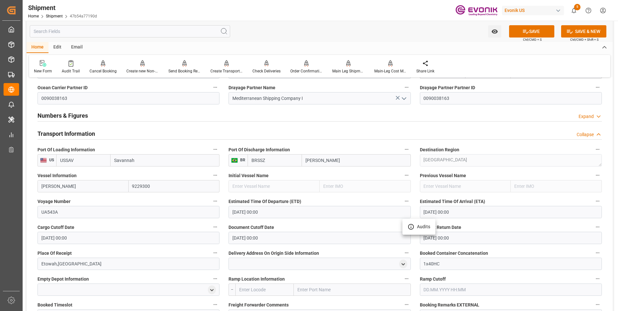
click at [454, 278] on div at bounding box center [309, 155] width 618 height 311
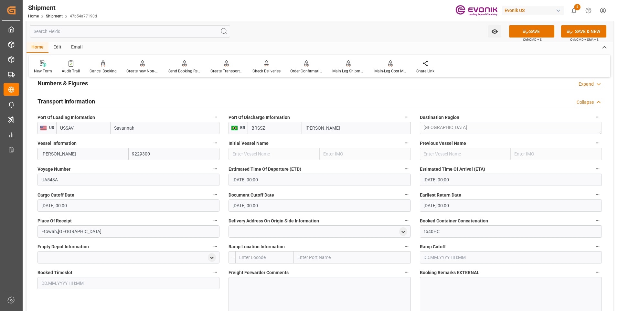
drag, startPoint x: 517, startPoint y: 33, endPoint x: 511, endPoint y: 75, distance: 42.5
click at [517, 32] on button "SAVE" at bounding box center [531, 31] width 45 height 12
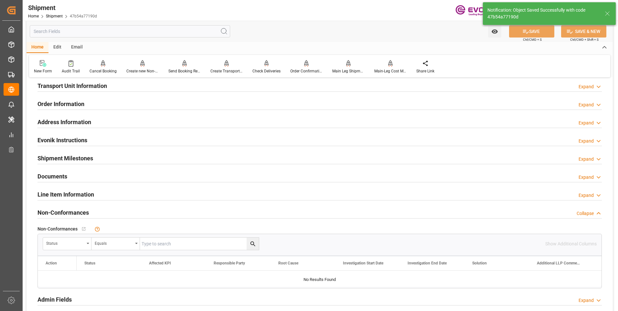
click at [161, 88] on div "Transport Unit Information Expand" at bounding box center [320, 85] width 565 height 12
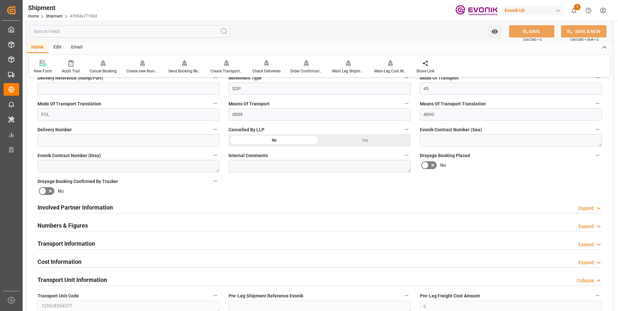
scroll to position [340, 0]
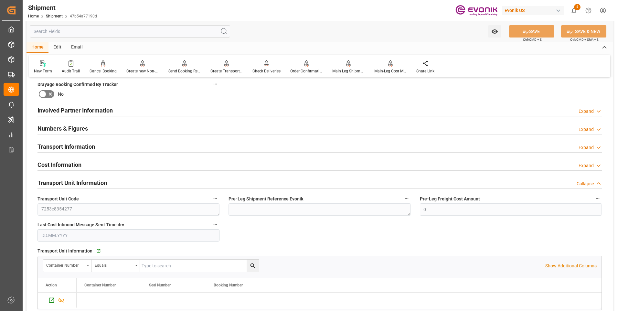
click at [84, 109] on h2 "Involved Partner Information" at bounding box center [75, 110] width 75 height 9
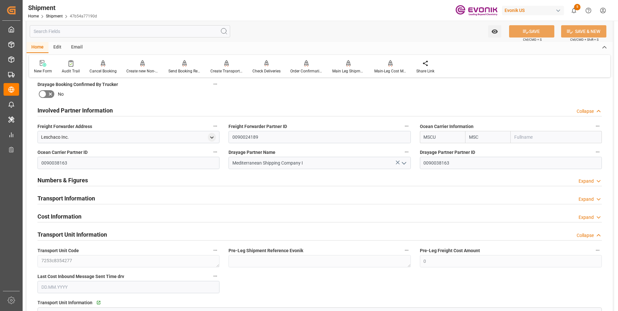
click at [43, 199] on h2 "Transport Information" at bounding box center [67, 198] width 58 height 9
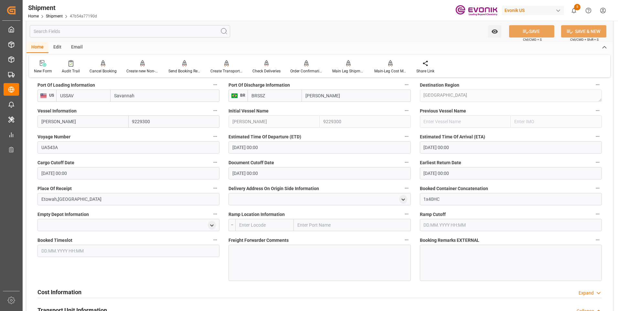
scroll to position [501, 0]
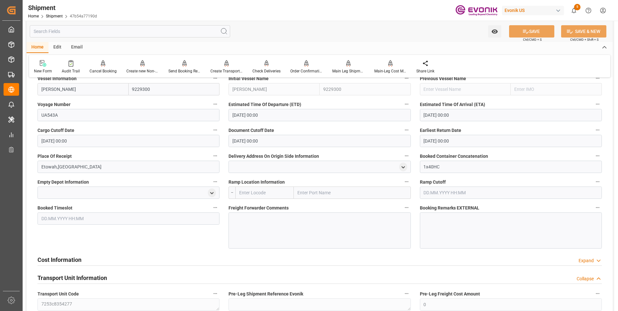
click at [62, 260] on h2 "Cost Information" at bounding box center [60, 260] width 44 height 9
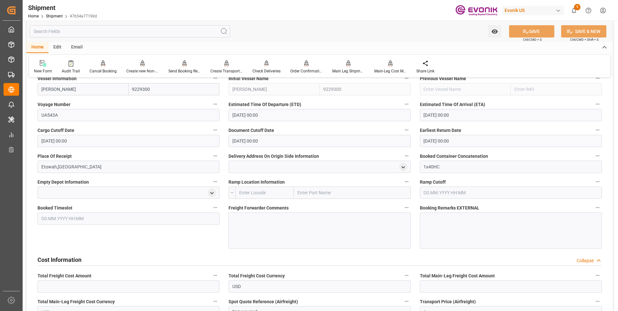
scroll to position [566, 0]
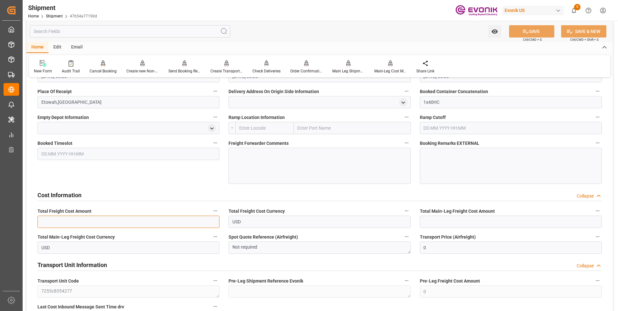
click at [103, 222] on input "text" at bounding box center [129, 222] width 182 height 12
type input "2151"
click at [446, 219] on input "text" at bounding box center [511, 222] width 182 height 12
type input "2151"
click at [528, 29] on icon at bounding box center [526, 31] width 7 height 7
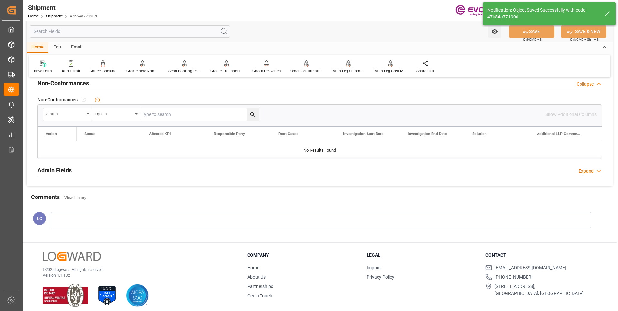
scroll to position [309, 0]
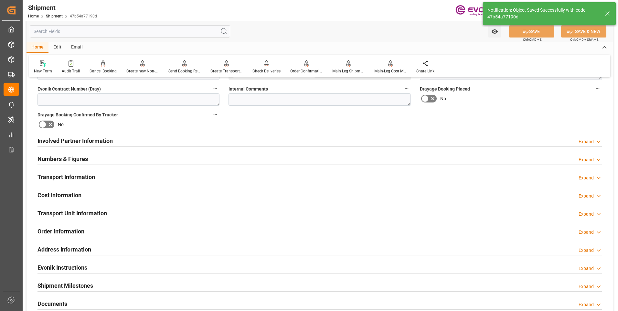
drag, startPoint x: 79, startPoint y: 139, endPoint x: 89, endPoint y: 161, distance: 24.0
click at [79, 139] on h2 "Involved Partner Information" at bounding box center [75, 140] width 75 height 9
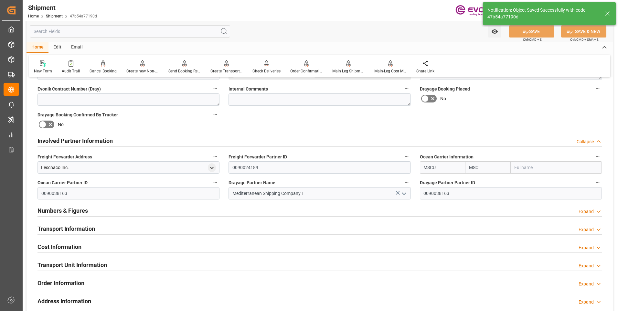
scroll to position [361, 0]
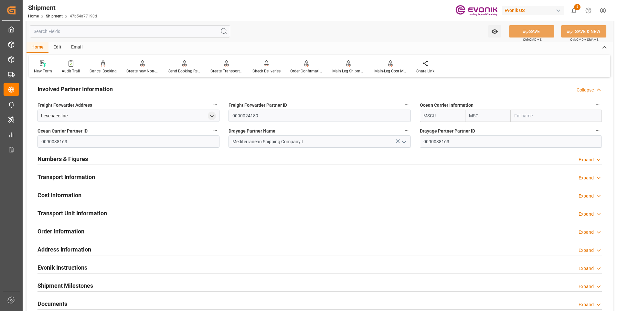
drag, startPoint x: 83, startPoint y: 178, endPoint x: 103, endPoint y: 188, distance: 22.1
click at [83, 178] on h2 "Transport Information" at bounding box center [67, 177] width 58 height 9
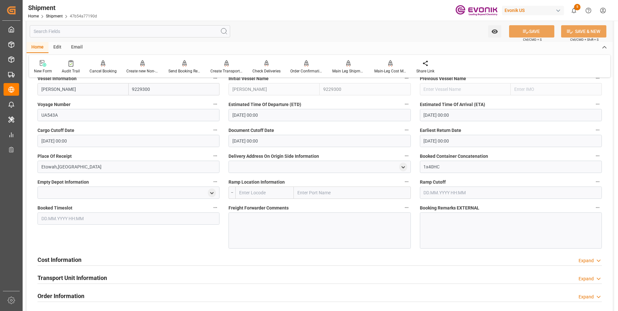
scroll to position [566, 0]
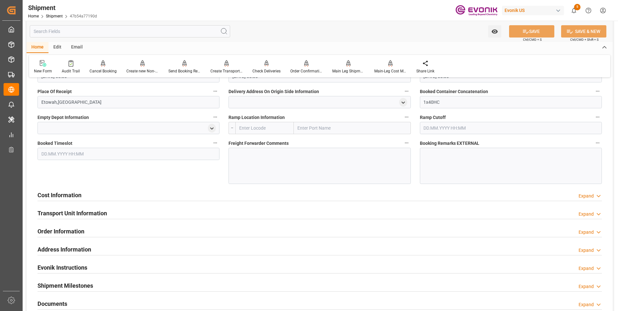
click at [68, 199] on h2 "Cost Information" at bounding box center [60, 195] width 44 height 9
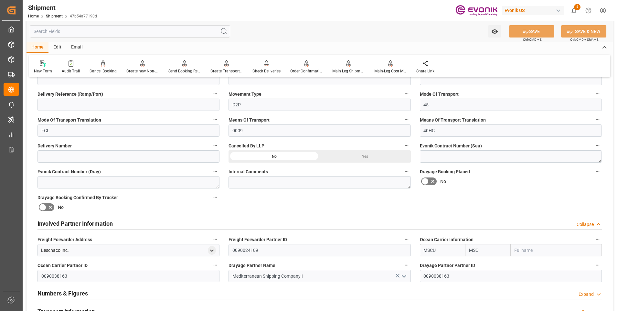
scroll to position [259, 0]
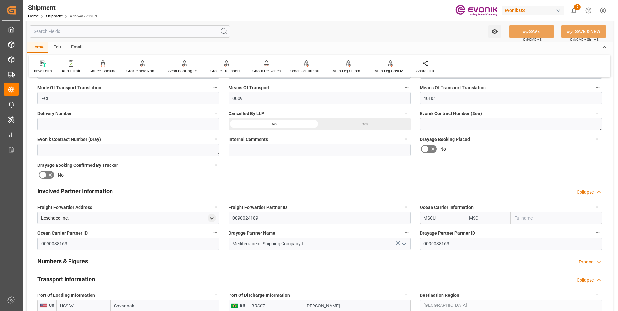
drag, startPoint x: 433, startPoint y: 217, endPoint x: 416, endPoint y: 216, distance: 17.5
click at [416, 216] on div "Ocean Carrier Information MSCU MSC" at bounding box center [511, 214] width 191 height 26
click at [492, 220] on input "MSC" at bounding box center [488, 218] width 46 height 12
drag, startPoint x: 488, startPoint y: 219, endPoint x: 457, endPoint y: 219, distance: 31.4
click at [457, 219] on div "MSCU MSC" at bounding box center [511, 218] width 182 height 12
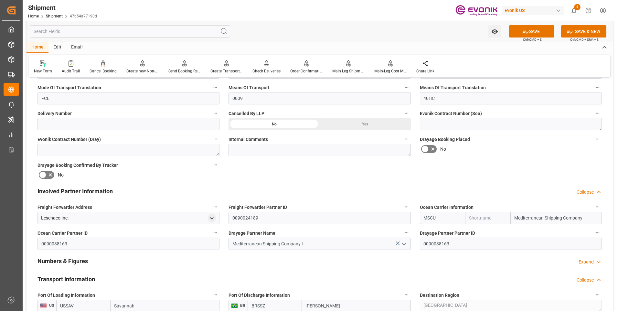
type input "Mediterranean Shipping Company"
drag, startPoint x: 437, startPoint y: 217, endPoint x: 423, endPoint y: 217, distance: 13.3
click at [423, 217] on input "MSCU" at bounding box center [443, 218] width 46 height 12
click at [490, 217] on input "text" at bounding box center [488, 218] width 46 height 12
type input "MSCU"
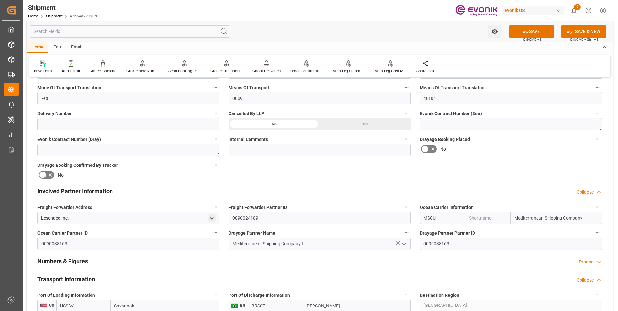
click at [587, 216] on input "Mediterranean Shipping Company" at bounding box center [556, 218] width 91 height 12
drag, startPoint x: 552, startPoint y: 217, endPoint x: 509, endPoint y: 219, distance: 43.4
click at [500, 214] on div "MSCU Mediterranean Shipping Company" at bounding box center [511, 218] width 182 height 12
click at [479, 219] on input "text" at bounding box center [488, 218] width 46 height 12
click at [450, 218] on input "MSCU" at bounding box center [443, 218] width 46 height 12
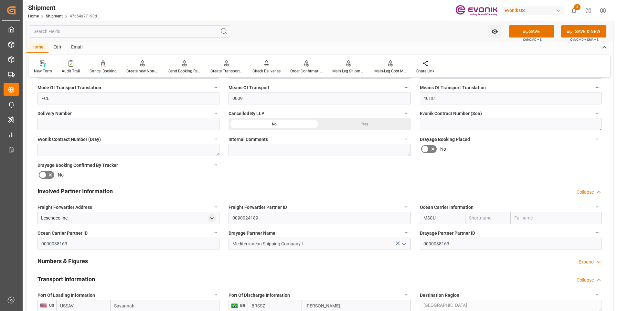
drag, startPoint x: 436, startPoint y: 217, endPoint x: 418, endPoint y: 215, distance: 18.9
click at [418, 215] on div "Ocean Carrier Information MSCU" at bounding box center [511, 214] width 191 height 26
click at [481, 215] on input "text" at bounding box center [488, 218] width 46 height 12
type input "MSCU"
drag, startPoint x: 422, startPoint y: 219, endPoint x: 414, endPoint y: 219, distance: 7.8
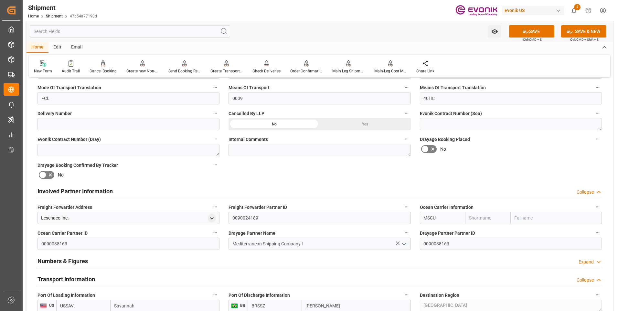
click at [414, 219] on div "Booking Confirmation Milestone Bar Collapse Submitted to FFW for Booking (Pendi…" at bounding box center [320, 312] width 587 height 977
click at [504, 159] on div "Booking Confirmation Milestone Bar Collapse Submitted to FFW for Booking (Pendi…" at bounding box center [320, 312] width 587 height 977
type input "MSCU"
click at [441, 217] on input "MSCU" at bounding box center [443, 218] width 46 height 12
drag, startPoint x: 447, startPoint y: 219, endPoint x: 408, endPoint y: 217, distance: 38.9
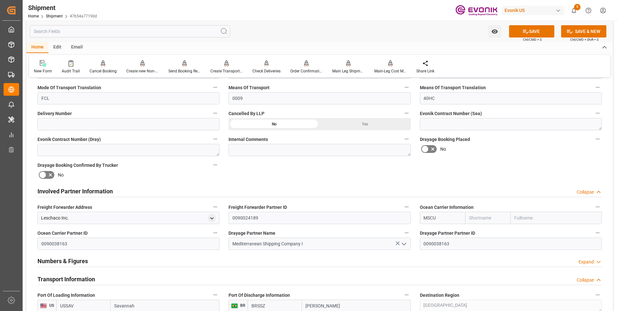
click at [408, 217] on div "Booking Confirmation Milestone Bar Collapse Submitted to FFW for Booking (Pendi…" at bounding box center [320, 312] width 587 height 977
click at [489, 220] on input "text" at bounding box center [488, 218] width 46 height 12
type input "MSC"
click at [471, 231] on b "MSC" at bounding box center [475, 232] width 10 height 5
type input "Mediterranean Shipping Company"
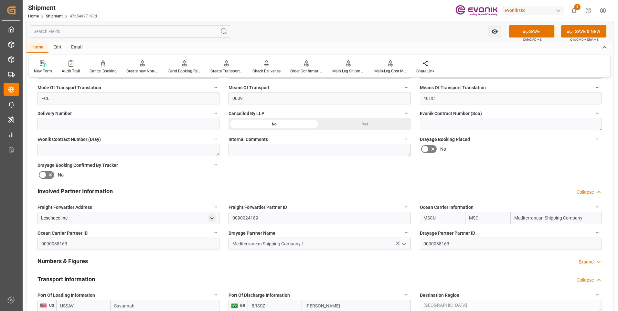
type input "MSC"
click at [513, 180] on div "Booking Confirmation Milestone Bar Collapse Submitted to FFW for Booking (Pendi…" at bounding box center [320, 312] width 587 height 977
click at [534, 32] on button "SAVE" at bounding box center [531, 31] width 45 height 12
click at [486, 219] on input "MSC" at bounding box center [488, 218] width 46 height 12
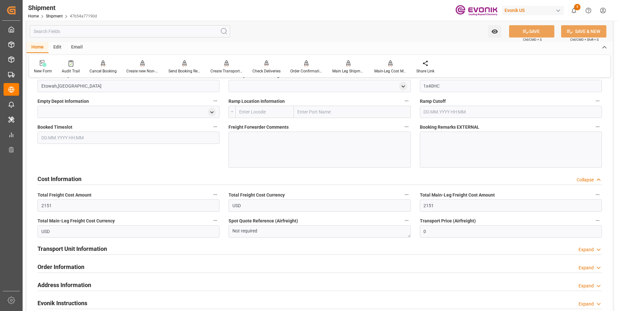
scroll to position [550, 0]
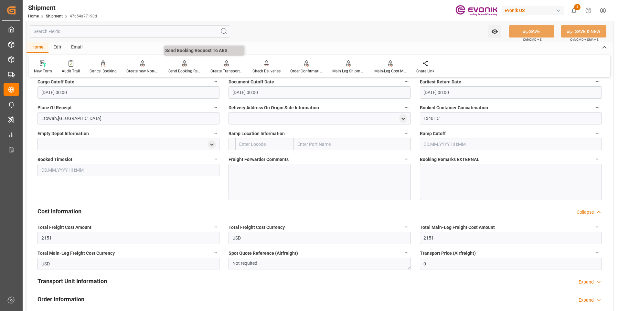
click at [181, 71] on div "Send Booking Request To ABS" at bounding box center [185, 71] width 32 height 6
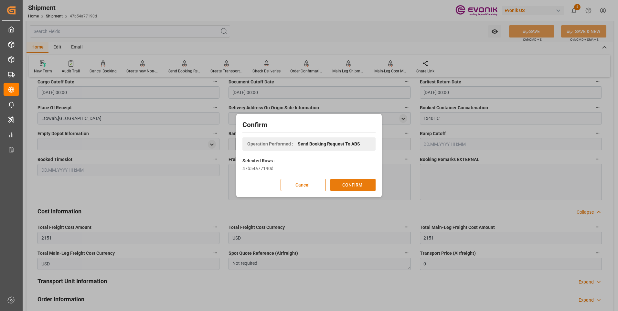
click at [360, 184] on button "CONFIRM" at bounding box center [353, 185] width 45 height 12
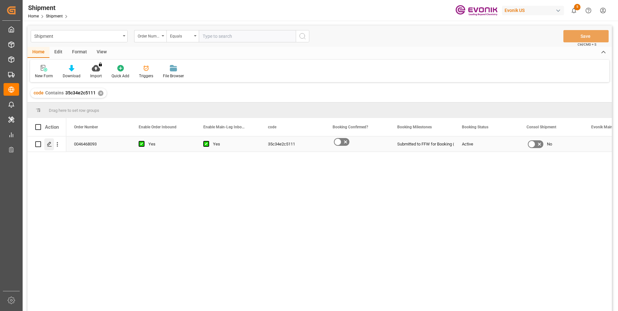
click at [50, 143] on icon "Press SPACE to select this row." at bounding box center [49, 144] width 5 height 5
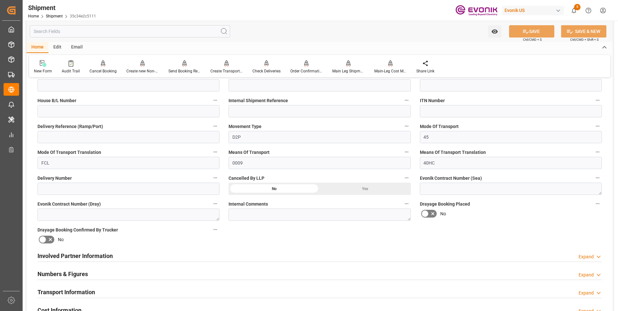
scroll to position [226, 0]
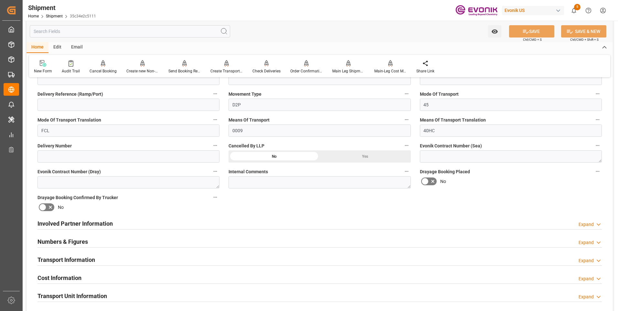
click at [100, 224] on h2 "Involved Partner Information" at bounding box center [75, 223] width 75 height 9
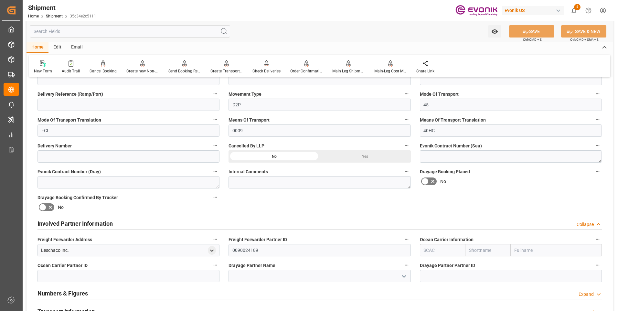
scroll to position [259, 0]
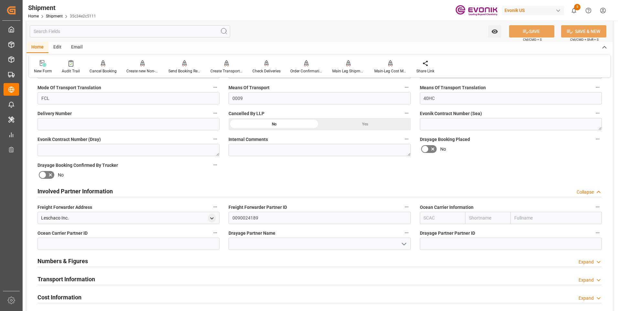
click at [478, 220] on input "text" at bounding box center [488, 218] width 46 height 12
type input "msc"
click at [478, 230] on b "MSC" at bounding box center [475, 232] width 10 height 5
type input "MSCU"
type input "MSC"
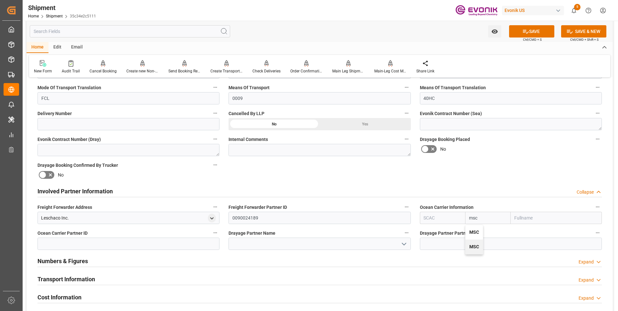
type input "Mediterranean Shipping Company"
type input "MSC"
click at [538, 30] on button "SAVE" at bounding box center [531, 31] width 45 height 12
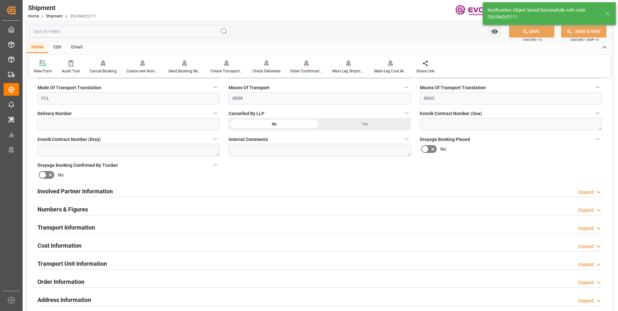
type input "0090038163"
click at [96, 189] on h2 "Involved Partner Information" at bounding box center [75, 191] width 75 height 9
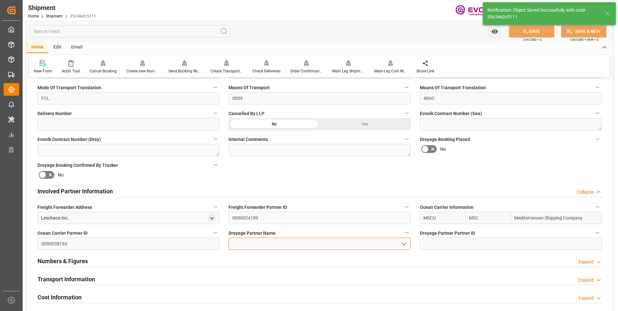
click at [291, 246] on input at bounding box center [320, 244] width 182 height 12
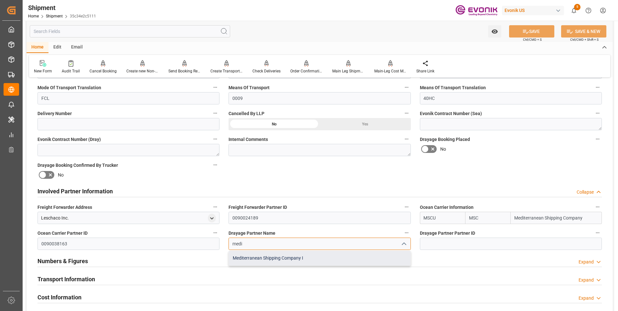
click at [352, 256] on div "Mediterranean Shipping Company I" at bounding box center [319, 258] width 181 height 15
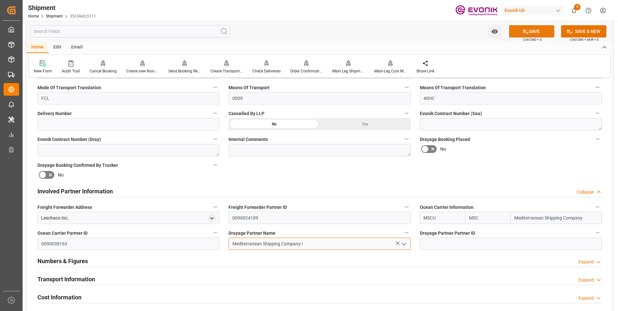
type input "Mediterranean Shipping Company I"
click at [521, 27] on button "SAVE" at bounding box center [531, 31] width 45 height 12
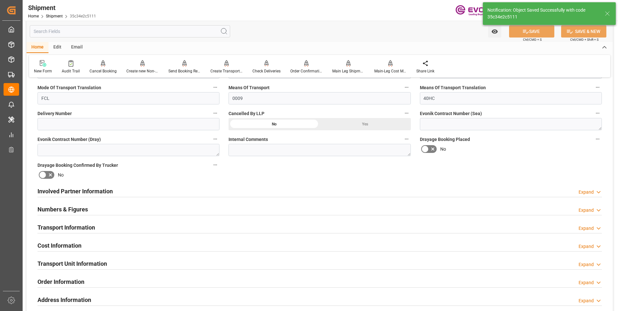
click at [90, 191] on h2 "Involved Partner Information" at bounding box center [75, 191] width 75 height 9
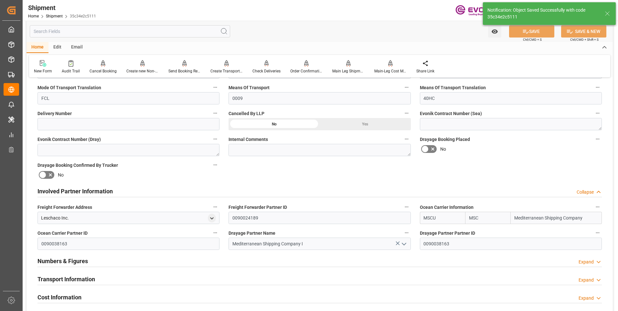
click at [94, 276] on h2 "Transport Information" at bounding box center [67, 279] width 58 height 9
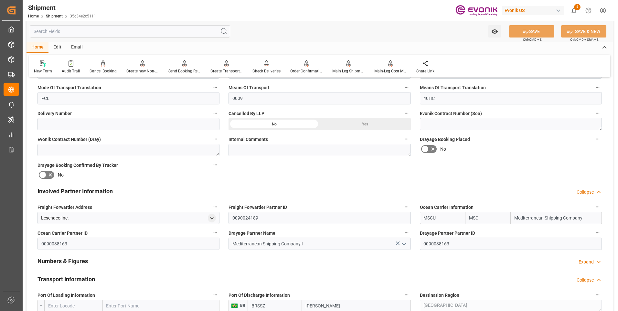
scroll to position [323, 0]
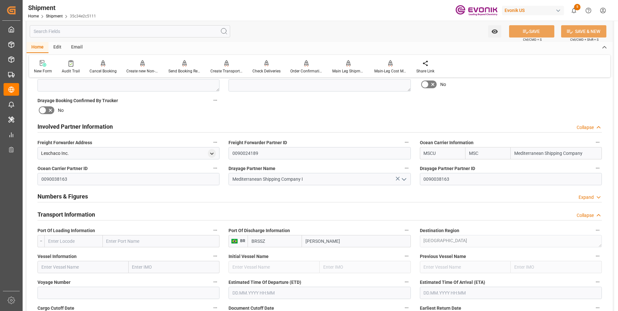
click at [72, 241] on input "text" at bounding box center [73, 241] width 59 height 12
click at [73, 268] on span "USSAV - Savannah" at bounding box center [67, 269] width 36 height 5
type input "USSAV"
type input "Savannah"
type input "USSAV"
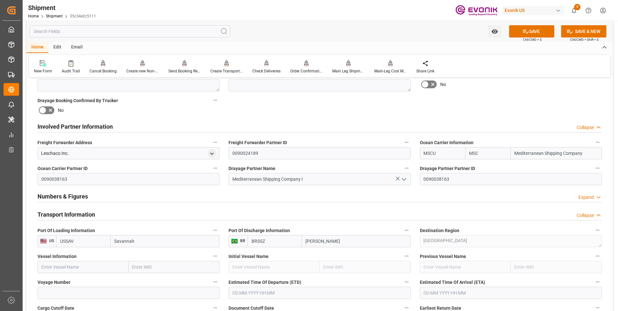
click at [110, 267] on input "text" at bounding box center [83, 267] width 91 height 12
paste input "CATHERINE C"
type input "CATHERINE C"
click at [80, 280] on span "CATHERINE C - 9229300" at bounding box center [69, 281] width 54 height 5
type input "9229300"
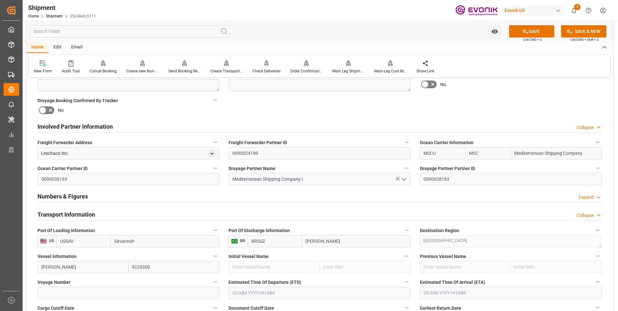
type input "CATHERINE C"
click at [124, 294] on input at bounding box center [129, 293] width 182 height 12
paste input "UA543A"
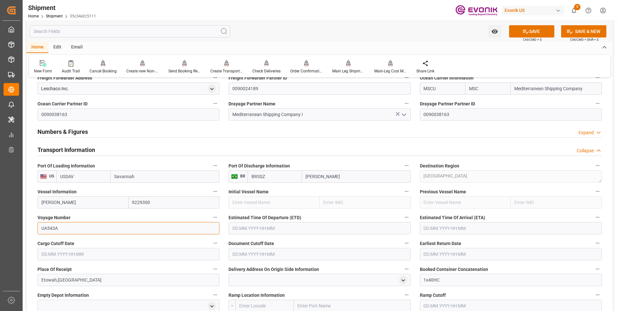
type input "UA543A"
click at [257, 227] on input "text" at bounding box center [320, 228] width 182 height 12
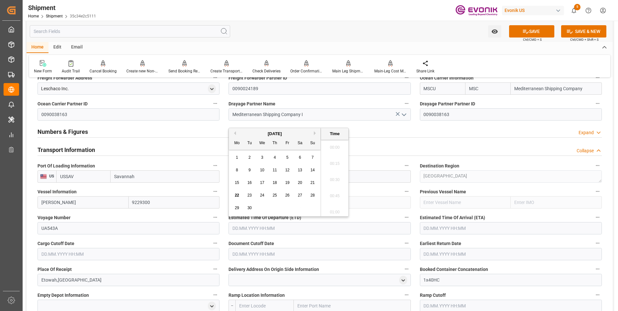
scroll to position [1476, 0]
click at [316, 132] on button "Next Month" at bounding box center [316, 133] width 4 height 4
click at [315, 133] on button "Next Month" at bounding box center [316, 133] width 4 height 4
click at [276, 171] on div "6" at bounding box center [275, 171] width 8 height 8
type input "06.11.2025 00:00"
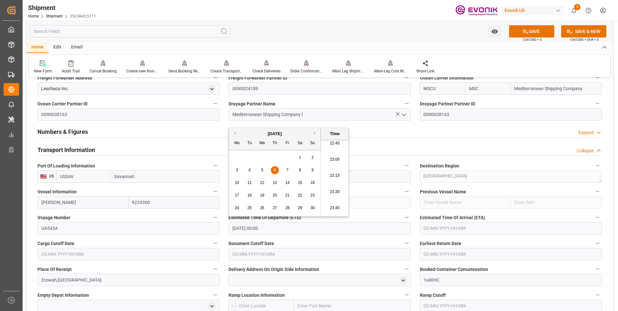
click at [433, 227] on input "text" at bounding box center [511, 228] width 182 height 12
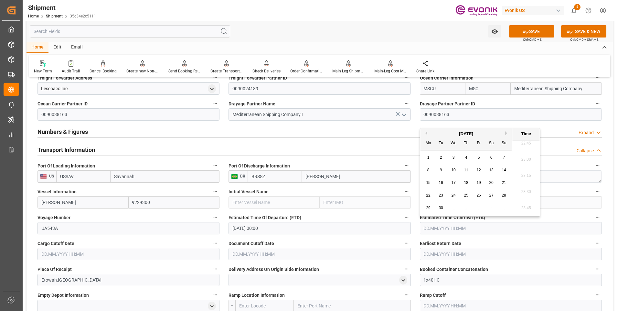
click at [506, 132] on button "Next Month" at bounding box center [508, 133] width 4 height 4
click at [441, 210] on span "25" at bounding box center [441, 208] width 4 height 5
type input "25.11.2025 00:00"
click at [184, 251] on input "text" at bounding box center [129, 254] width 182 height 12
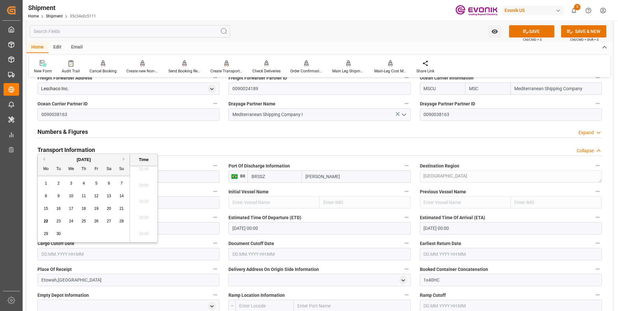
click at [124, 156] on div "September 2025 Mo Tu We Th Fr Sa Su" at bounding box center [84, 165] width 92 height 22
click at [124, 159] on button "Next Month" at bounding box center [125, 159] width 4 height 4
click at [72, 208] on span "15" at bounding box center [71, 208] width 4 height 5
type input "15.10.2025 00:00"
click at [253, 252] on input "text" at bounding box center [320, 254] width 182 height 12
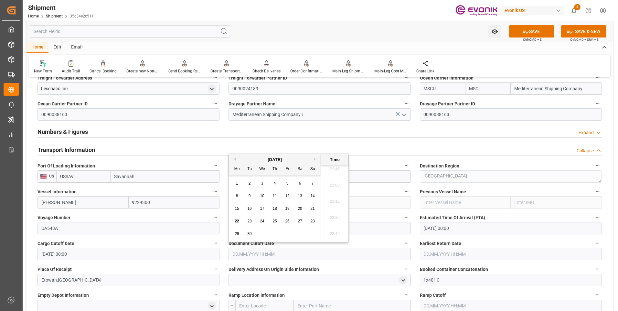
click at [317, 160] on button "Next Month" at bounding box center [316, 159] width 4 height 4
click at [316, 160] on button "Next Month" at bounding box center [316, 159] width 4 height 4
click at [237, 160] on div "November 2025" at bounding box center [275, 160] width 92 height 6
click at [235, 159] on button "Previous Month" at bounding box center [234, 159] width 4 height 4
click at [261, 208] on span "15" at bounding box center [262, 208] width 4 height 5
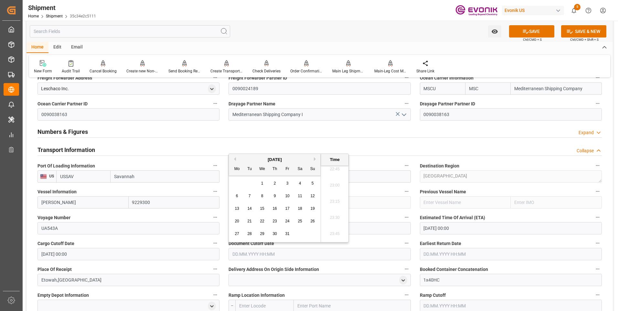
type input "15.10.2025 00:00"
click at [436, 258] on input "text" at bounding box center [511, 254] width 182 height 12
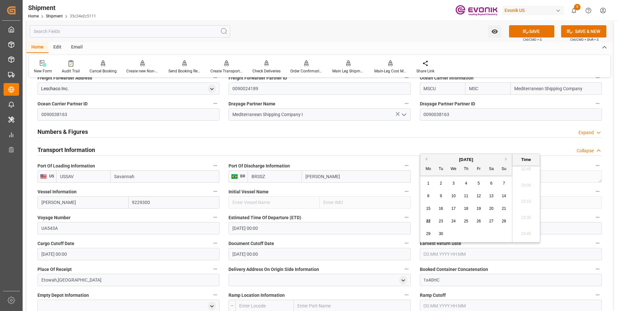
click at [506, 159] on button "Next Month" at bounding box center [508, 159] width 4 height 4
click at [452, 206] on div "15" at bounding box center [454, 209] width 8 height 8
type input "15.10.2025 00:00"
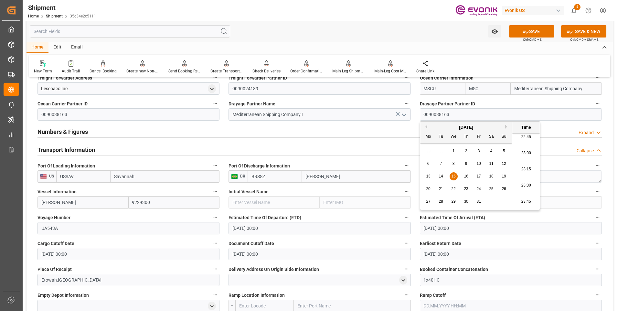
scroll to position [420, 0]
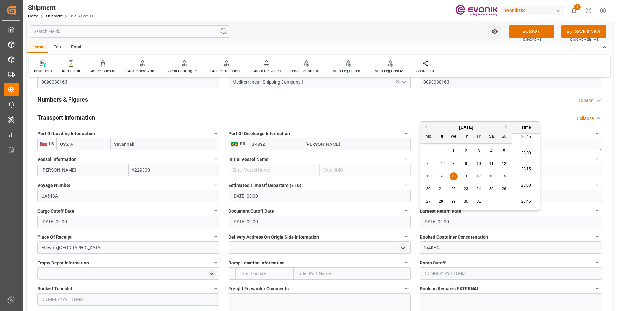
click at [332, 234] on label "Delivery Address On Origin Side Information" at bounding box center [320, 237] width 182 height 9
click at [403, 234] on button "Delivery Address On Origin Side Information" at bounding box center [407, 237] width 8 height 8
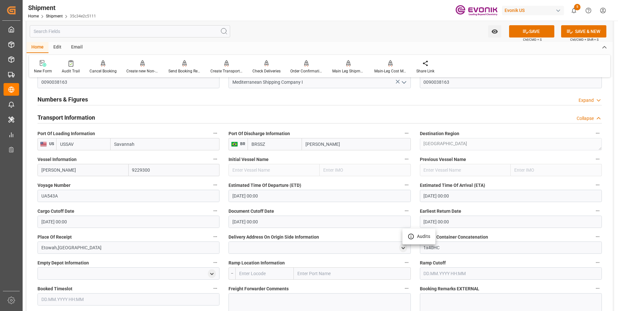
click at [312, 258] on div at bounding box center [309, 155] width 618 height 311
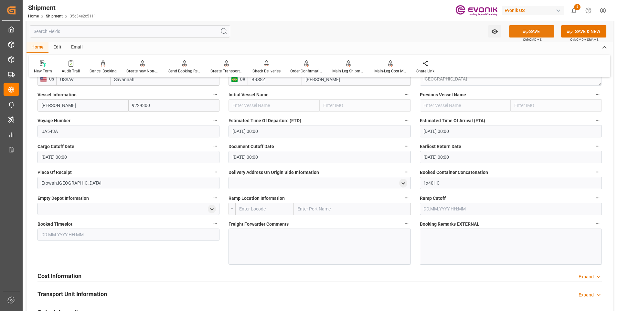
click at [516, 33] on button "SAVE" at bounding box center [531, 31] width 45 height 12
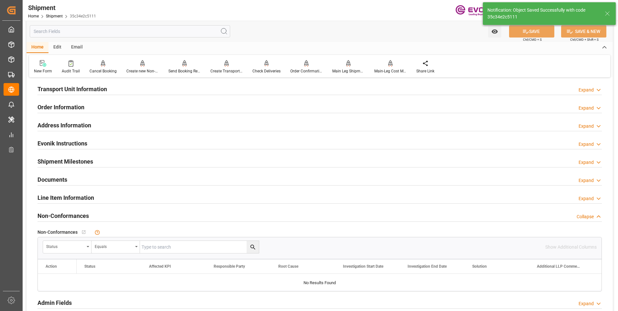
scroll to position [304, 0]
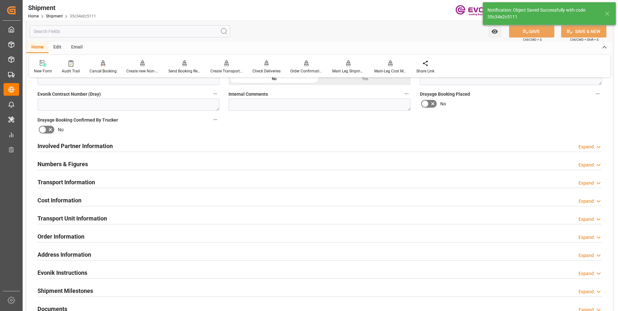
click at [85, 145] on h2 "Involved Partner Information" at bounding box center [75, 146] width 75 height 9
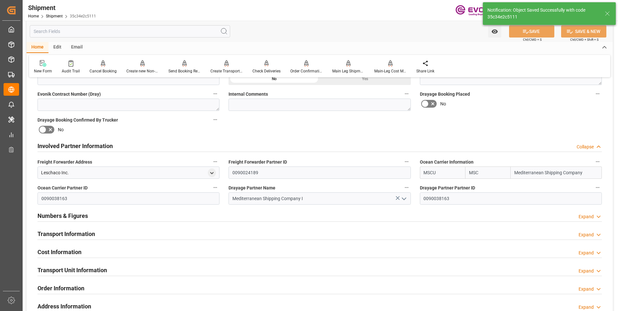
scroll to position [336, 0]
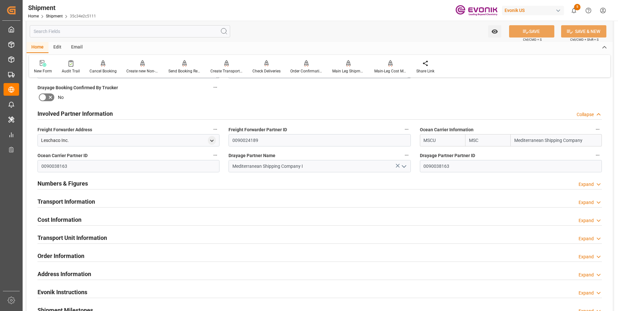
click at [70, 203] on h2 "Transport Information" at bounding box center [67, 201] width 58 height 9
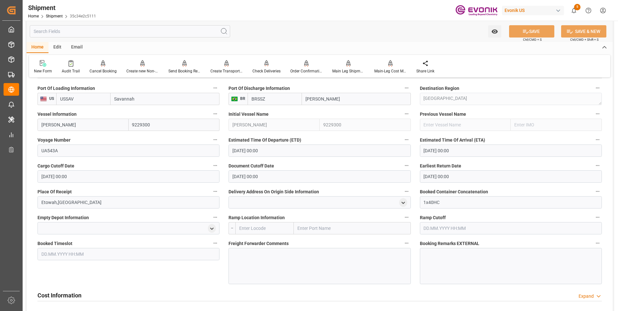
scroll to position [530, 0]
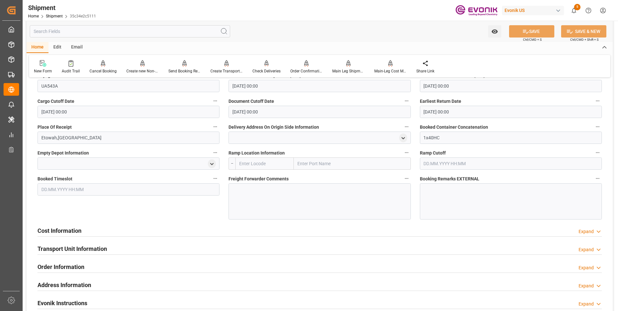
click at [81, 231] on h2 "Cost Information" at bounding box center [60, 230] width 44 height 9
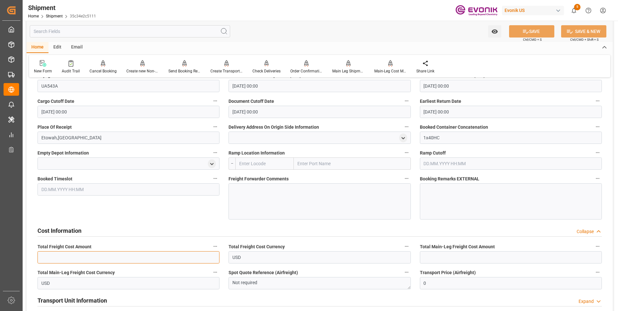
click at [72, 254] on input "text" at bounding box center [129, 257] width 182 height 12
type input "2151"
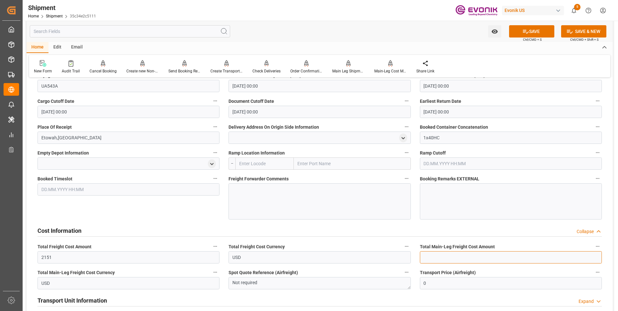
click at [426, 260] on input "text" at bounding box center [511, 257] width 182 height 12
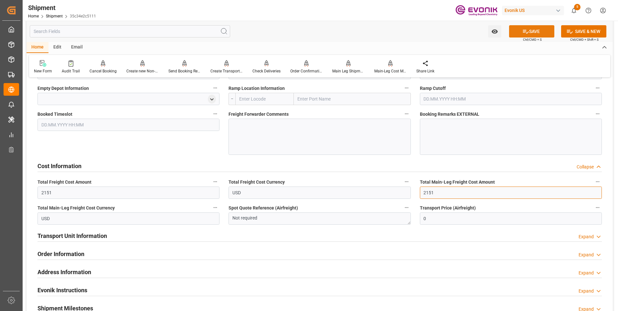
type input "2151"
click at [523, 30] on icon at bounding box center [526, 32] width 6 height 4
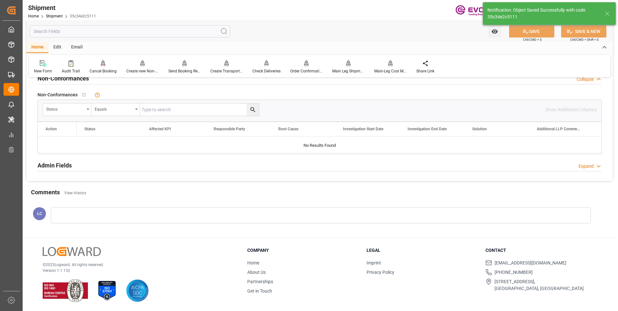
scroll to position [338, 0]
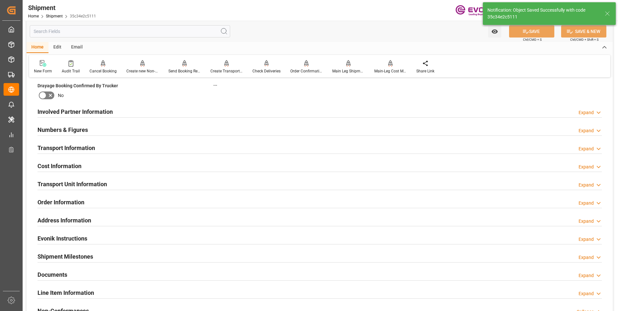
click at [93, 111] on h2 "Involved Partner Information" at bounding box center [75, 111] width 75 height 9
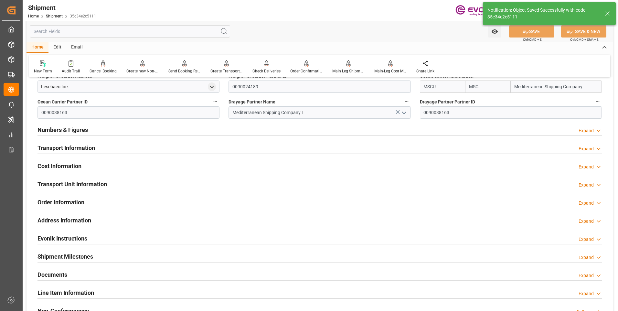
scroll to position [293, 0]
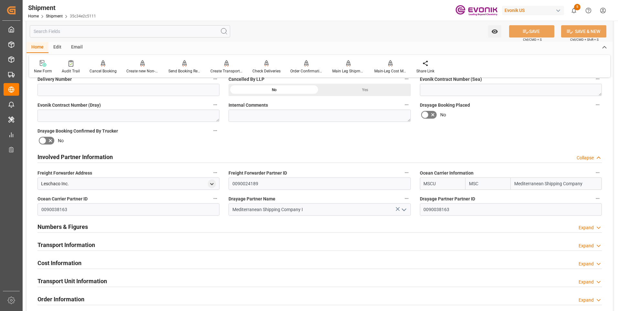
click at [74, 245] on h2 "Transport Information" at bounding box center [67, 245] width 58 height 9
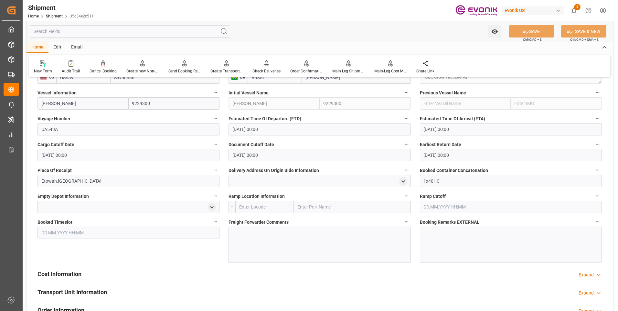
scroll to position [552, 0]
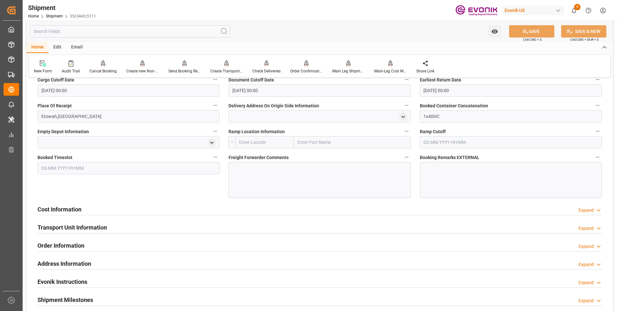
click at [81, 211] on h2 "Cost Information" at bounding box center [60, 209] width 44 height 9
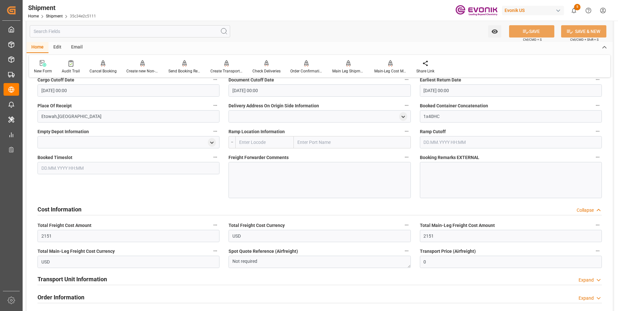
scroll to position [584, 0]
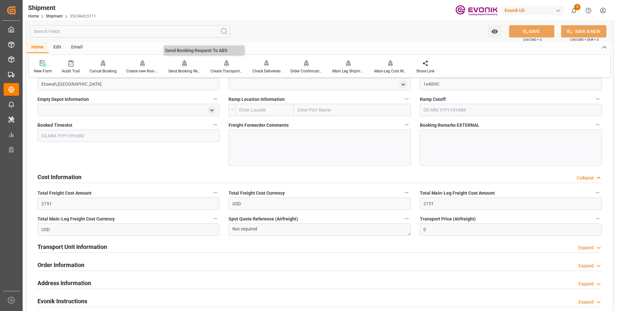
click at [186, 70] on div "Send Booking Request To ABS" at bounding box center [185, 71] width 32 height 6
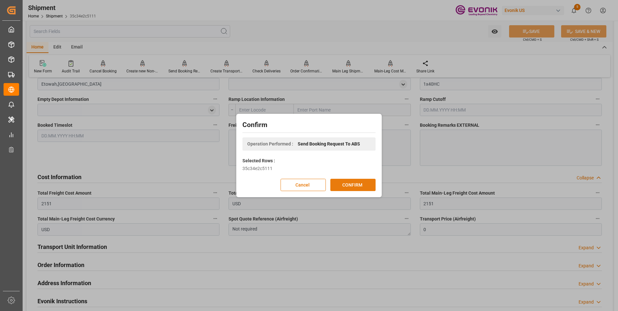
click at [361, 183] on button "CONFIRM" at bounding box center [353, 185] width 45 height 12
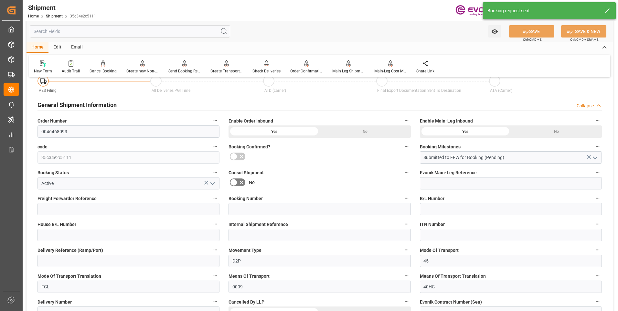
scroll to position [571, 0]
